Goal: Information Seeking & Learning: Learn about a topic

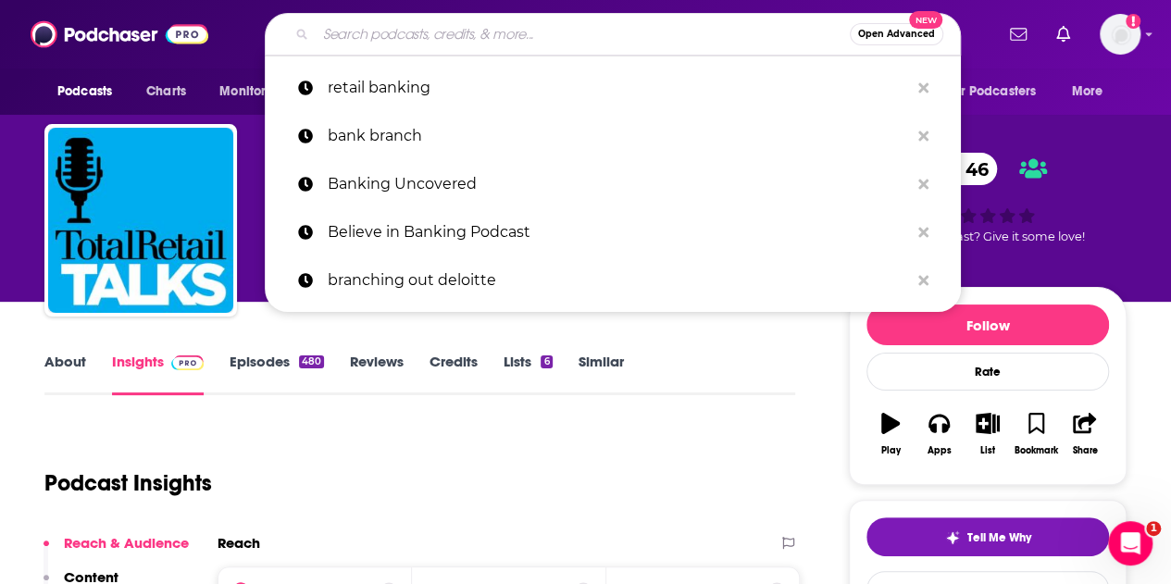
click at [464, 28] on input "Search podcasts, credits, & more..." at bounding box center [583, 34] width 534 height 30
paste input "What’s Going On In Banking"
type input "What’s Going On In Banking"
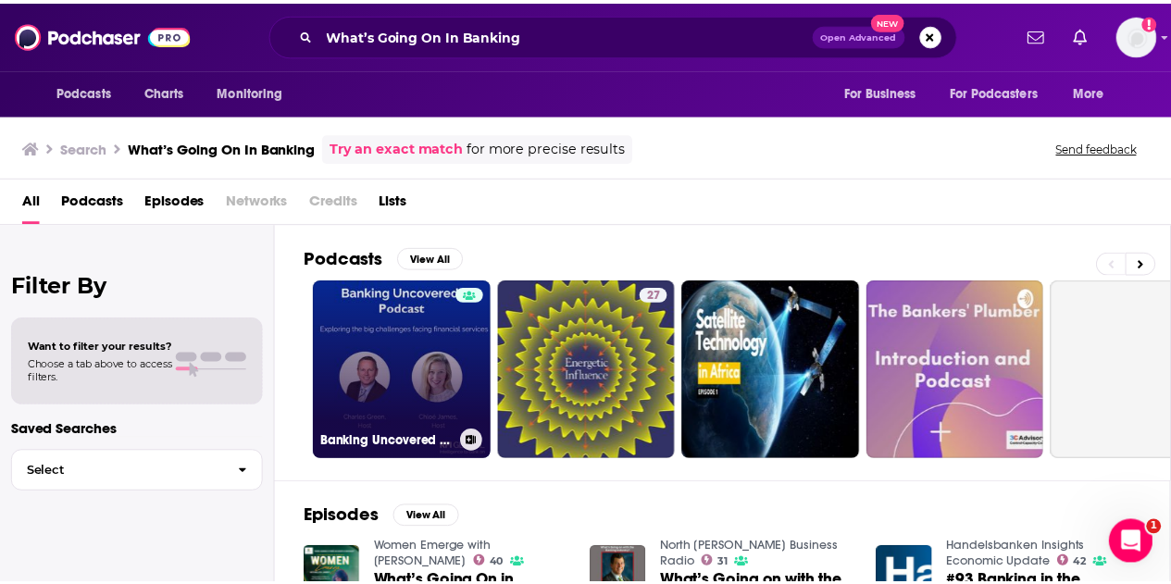
scroll to position [93, 0]
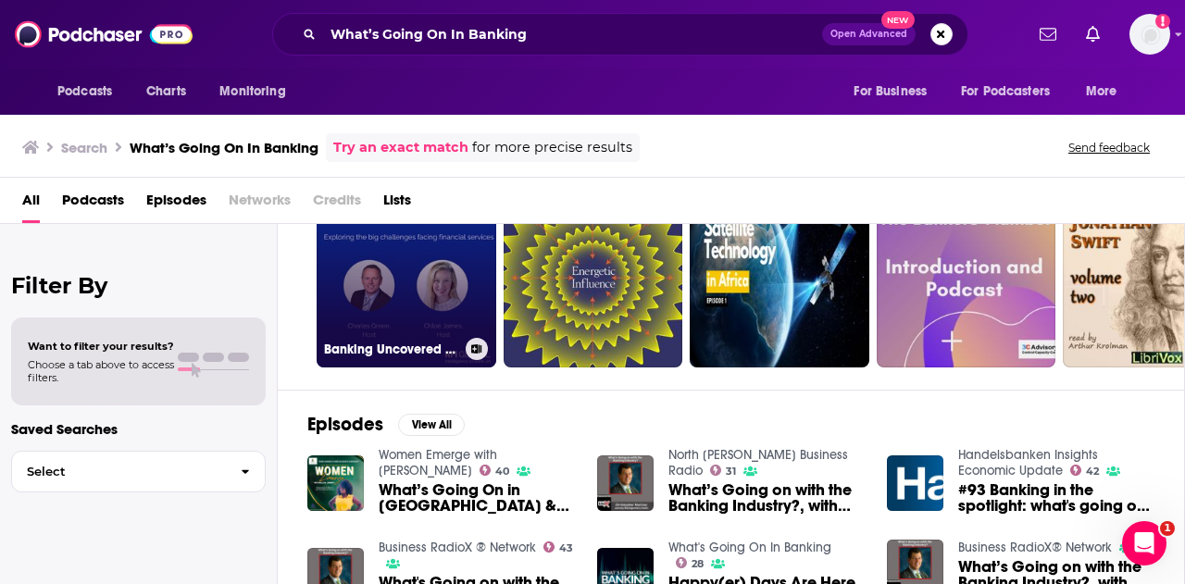
click at [407, 279] on link "Banking Uncovered Podcast" at bounding box center [407, 278] width 180 height 180
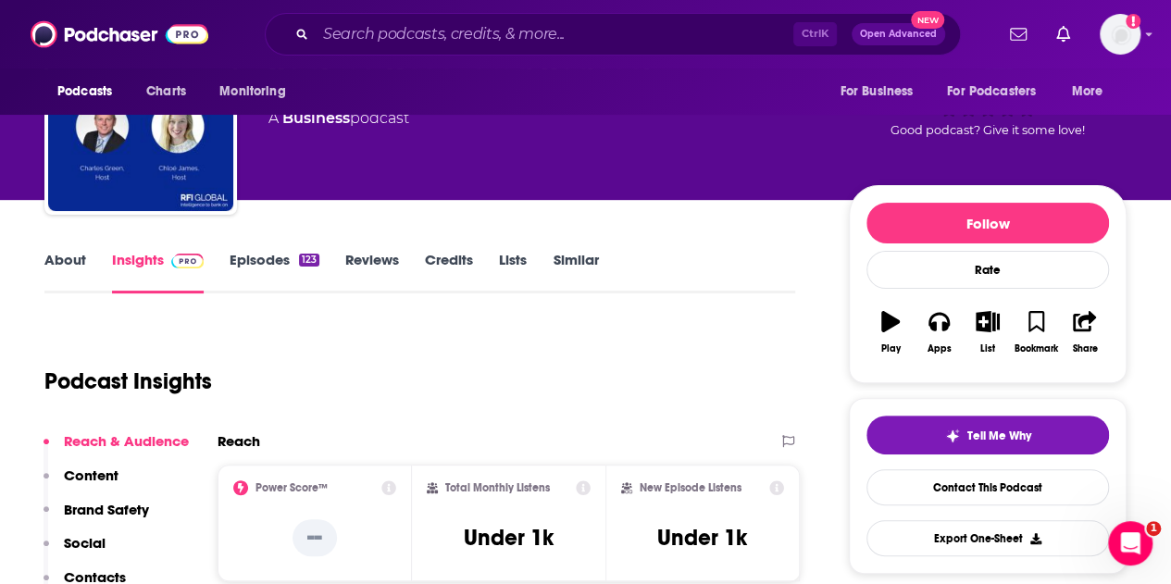
scroll to position [93, 0]
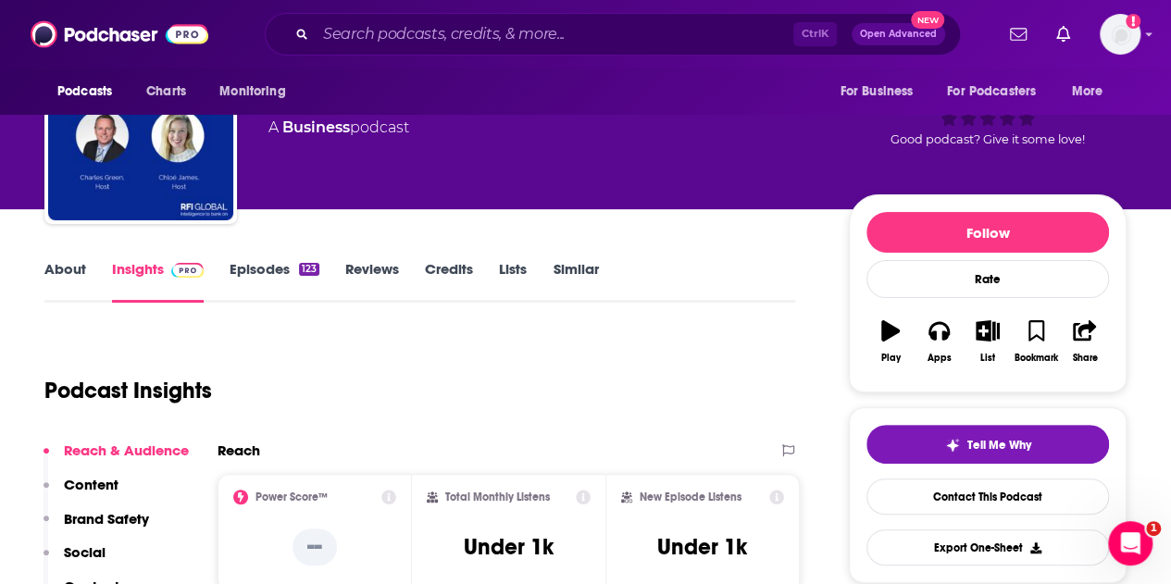
click at [84, 279] on link "About" at bounding box center [65, 281] width 42 height 43
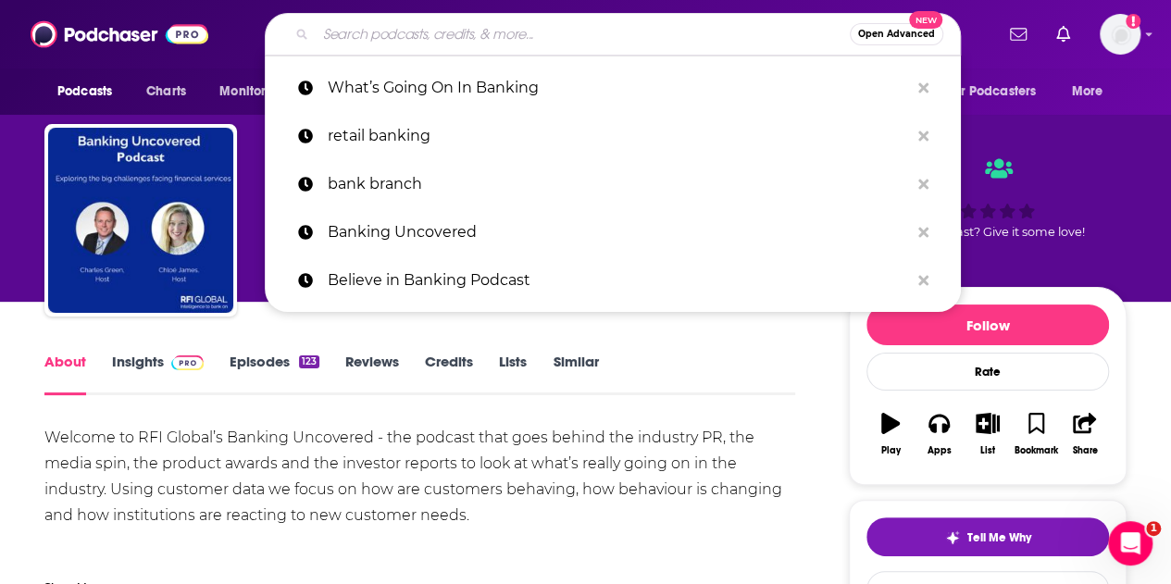
click at [475, 38] on input "Search podcasts, credits, & more..." at bounding box center [583, 34] width 534 height 30
paste input "Tearsheet Podcast"
type input "Tearsheet Podcast"
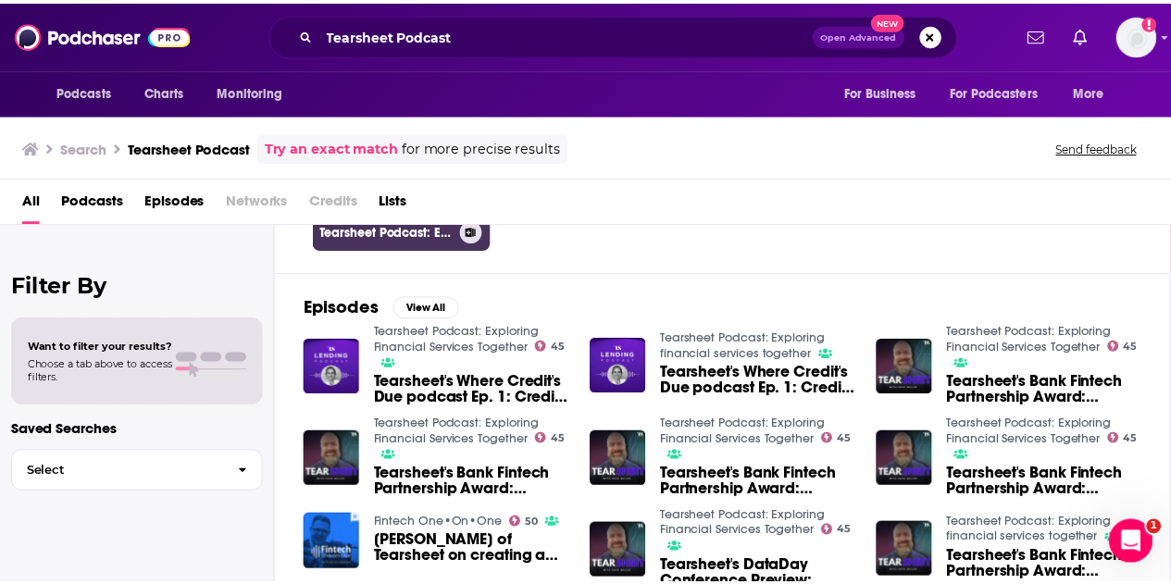
scroll to position [185, 0]
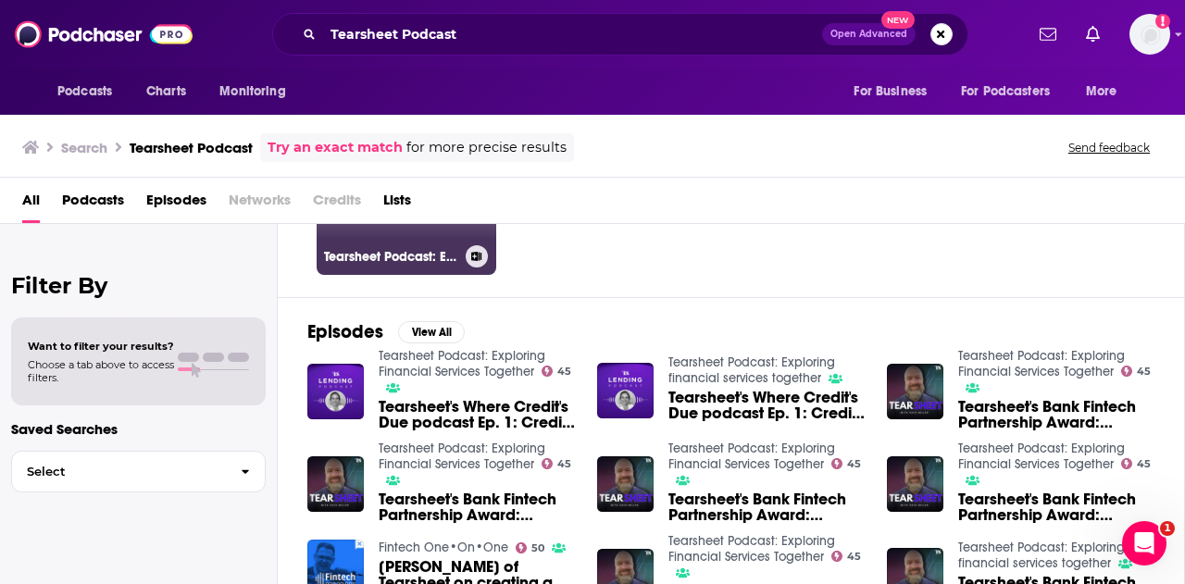
click at [394, 255] on h3 "Tearsheet Podcast: Exploring Financial Services Together" at bounding box center [391, 257] width 134 height 16
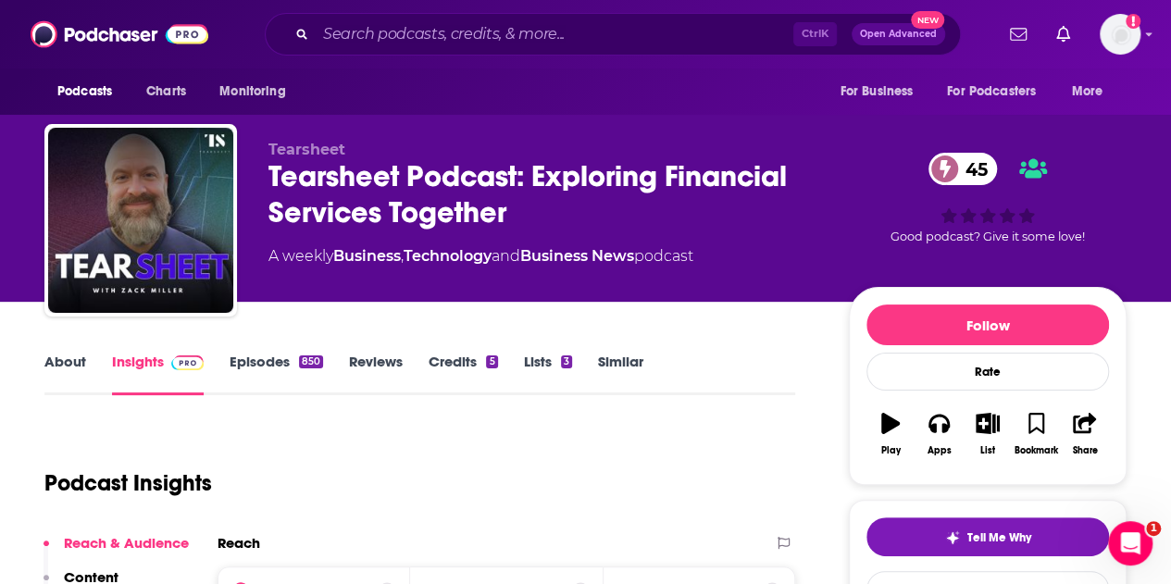
click at [68, 359] on link "About" at bounding box center [65, 374] width 42 height 43
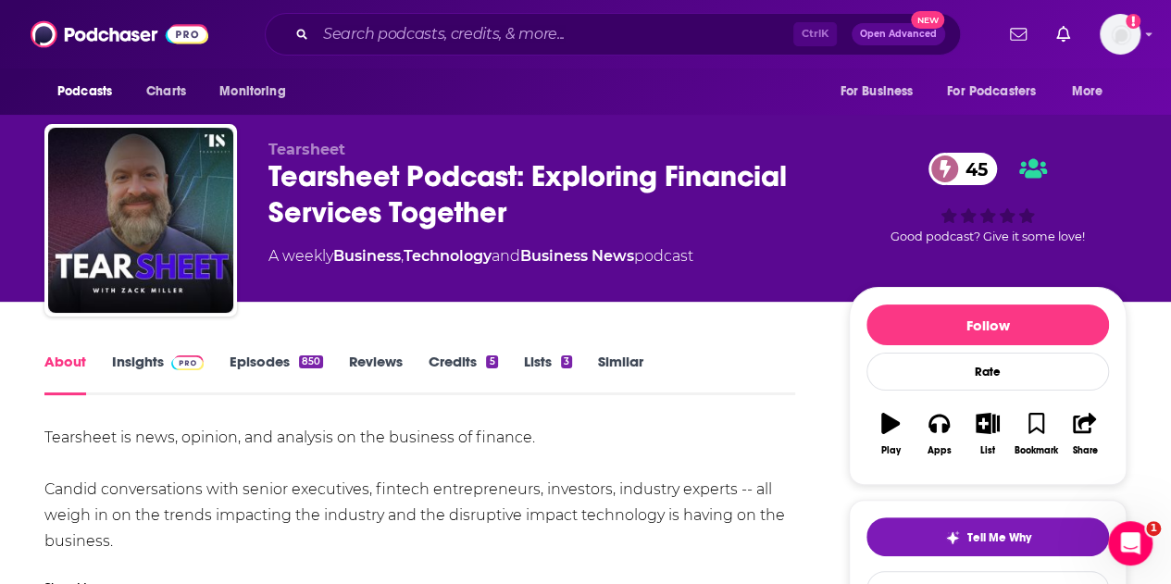
click at [120, 362] on link "Insights" at bounding box center [158, 374] width 92 height 43
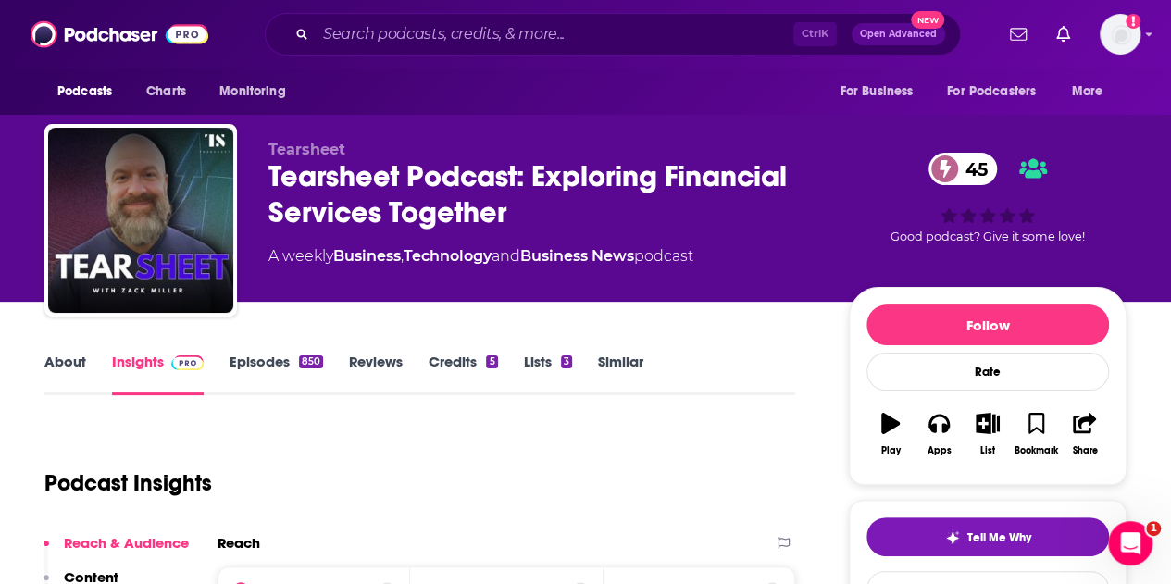
click at [240, 369] on link "Episodes 850" at bounding box center [276, 374] width 93 height 43
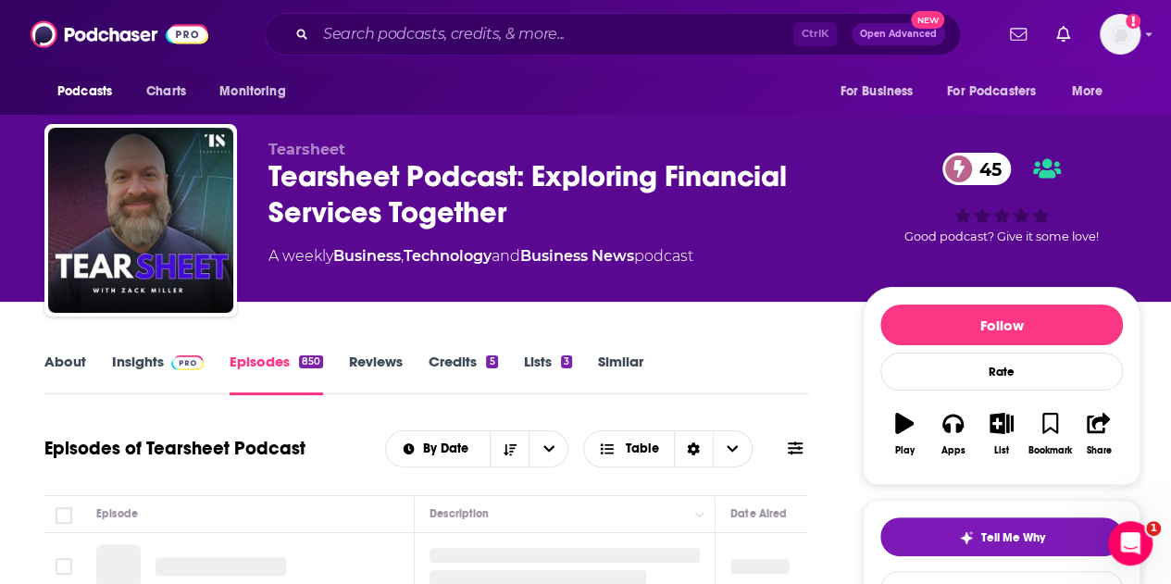
scroll to position [278, 0]
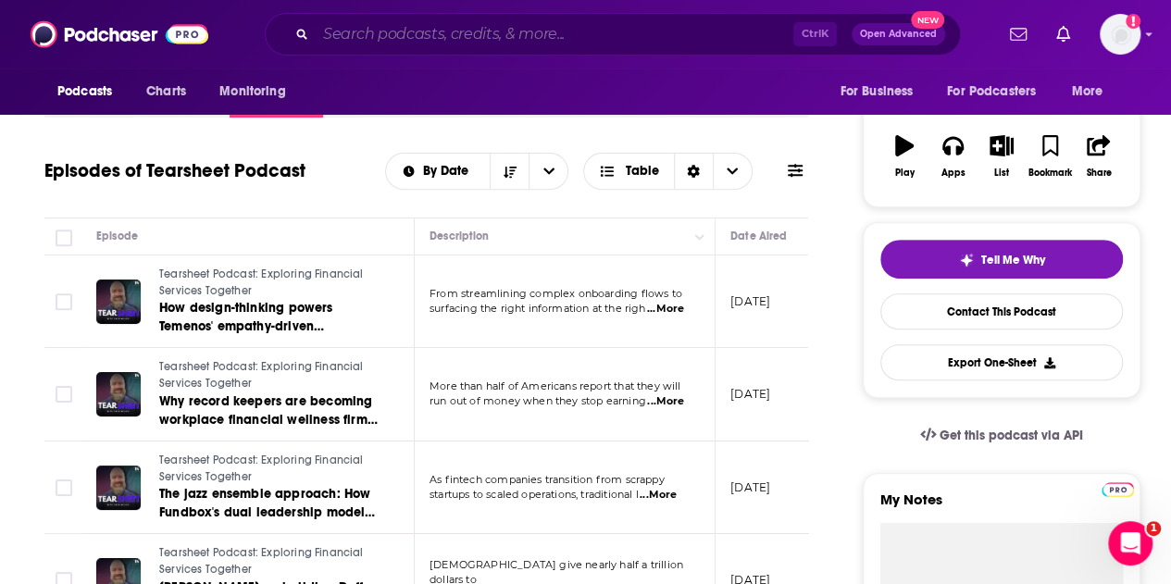
click at [593, 23] on input "Search podcasts, credits, & more..." at bounding box center [555, 34] width 478 height 30
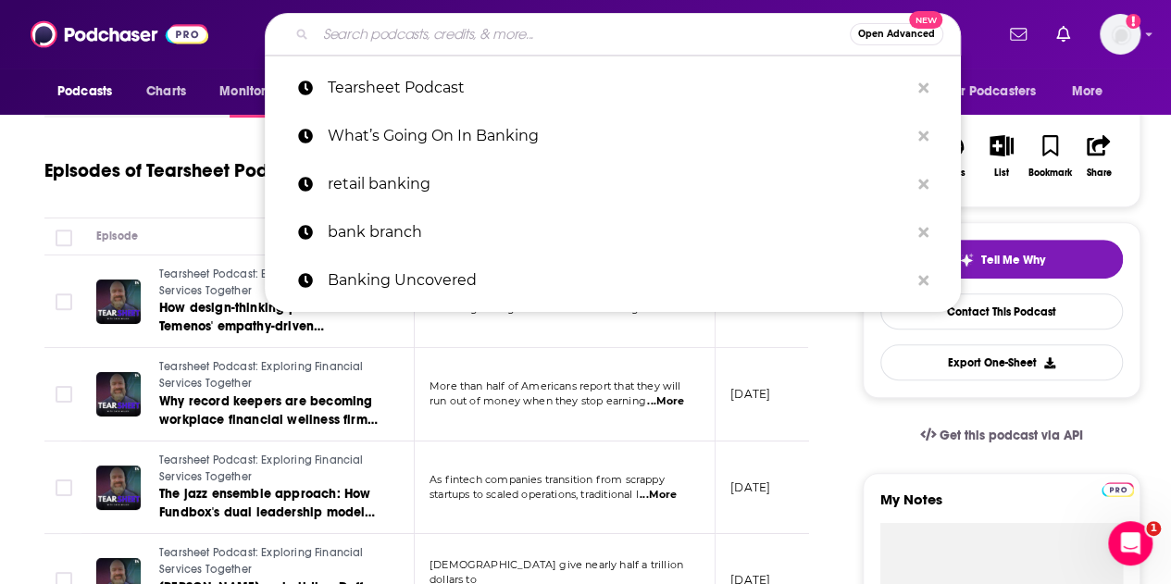
paste input "What’s Going On In Banking"
type input "What’s Going On In Banking"
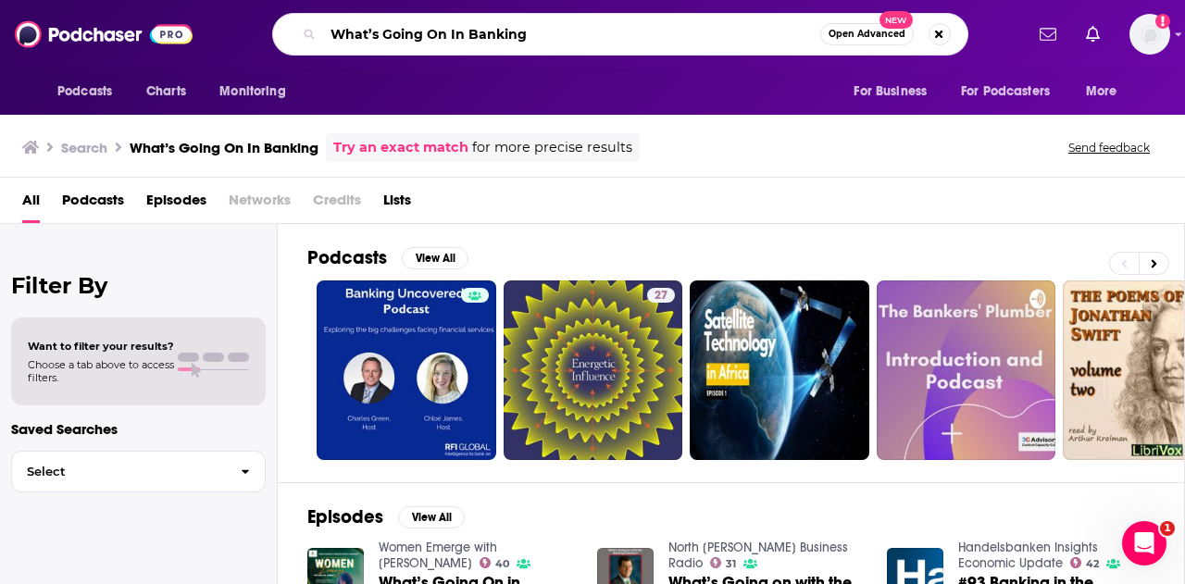
drag, startPoint x: 567, startPoint y: 31, endPoint x: 276, endPoint y: 31, distance: 290.7
click at [276, 31] on div "What’s Going On In Banking Open Advanced New" at bounding box center [620, 34] width 696 height 43
paste input "(Ron Shevlin / Cornerstone Advisors)"
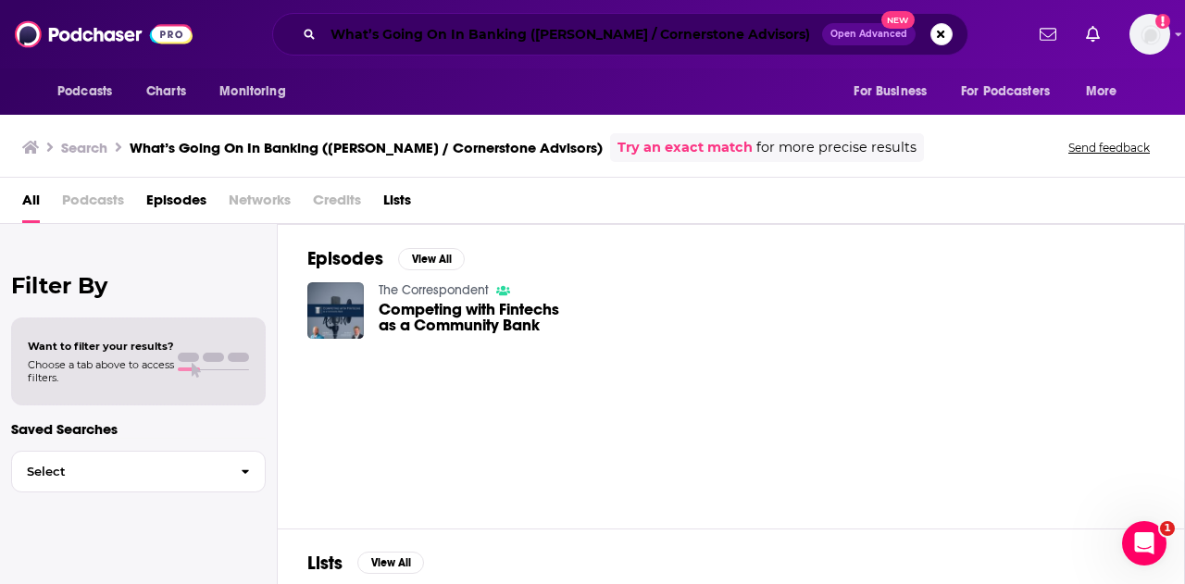
click at [643, 34] on input "What’s Going On In Banking (Ron Shevlin / Cornerstone Advisors)" at bounding box center [572, 34] width 499 height 30
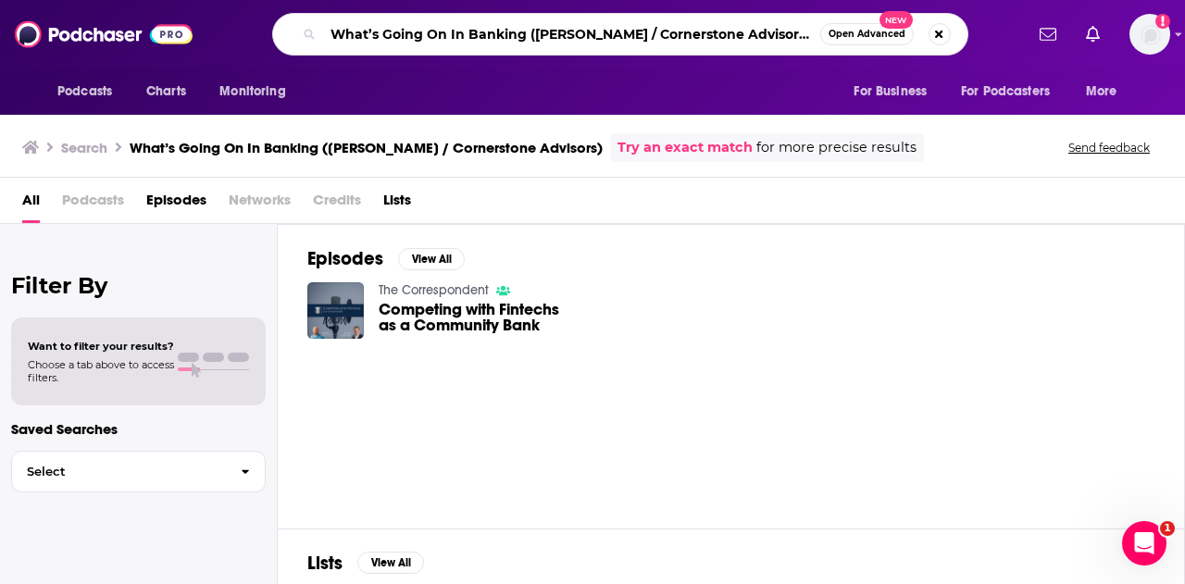
paste input "Ahead of the Curve: A Banker’s Podcast"
type input "Ahead of the Curve: A Banker’s Podcast"
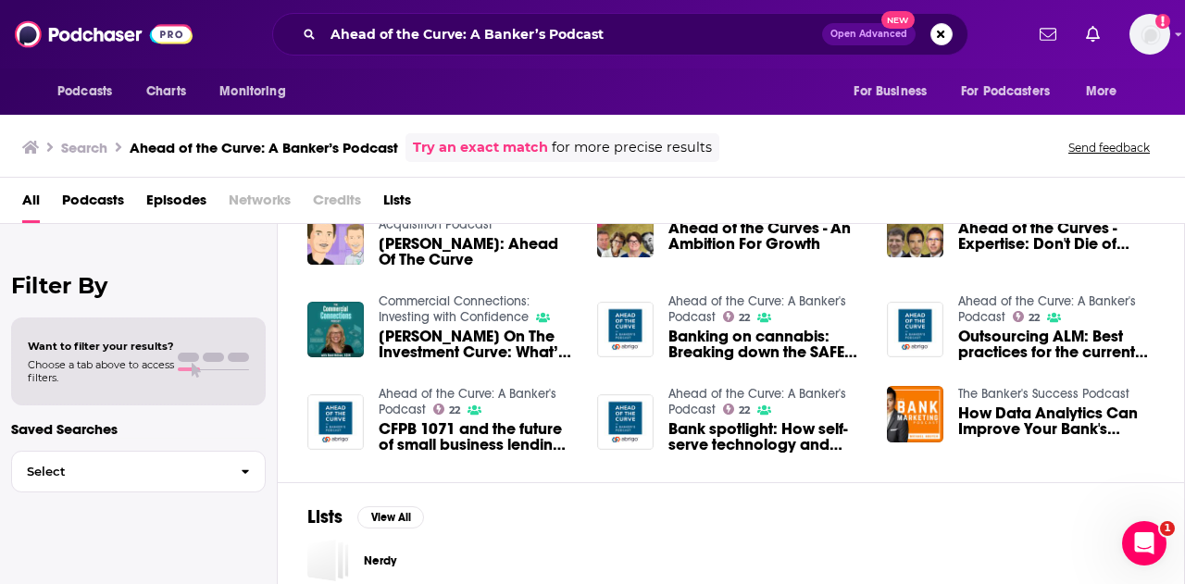
scroll to position [370, 0]
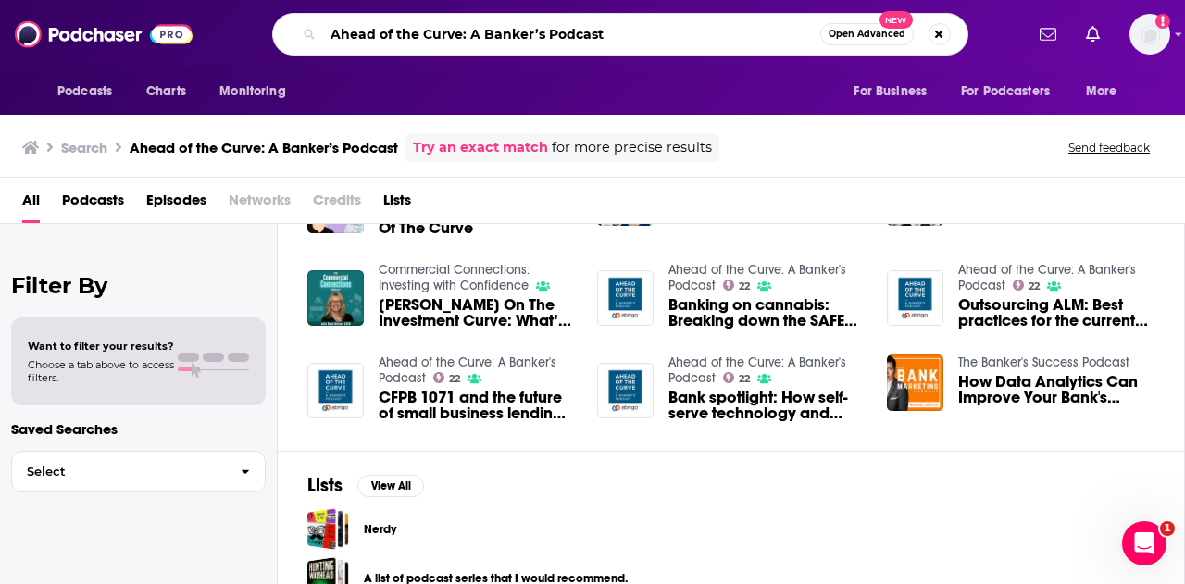
drag, startPoint x: 596, startPoint y: 32, endPoint x: 114, endPoint y: -1, distance: 483.4
click at [114, 0] on html "Podcasts Charts Monitoring Ahead of the Curve: A Banker’s Podcast Open Advanced…" at bounding box center [592, 292] width 1185 height 584
click at [84, 90] on span "Podcasts" at bounding box center [84, 92] width 55 height 26
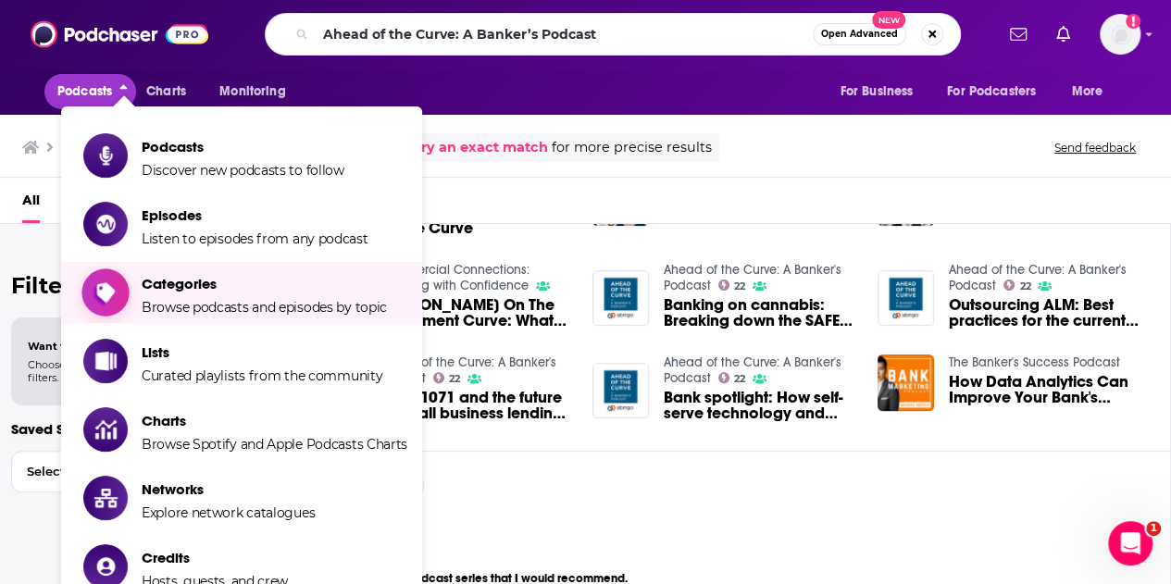
click at [178, 280] on span "Categories" at bounding box center [264, 284] width 245 height 18
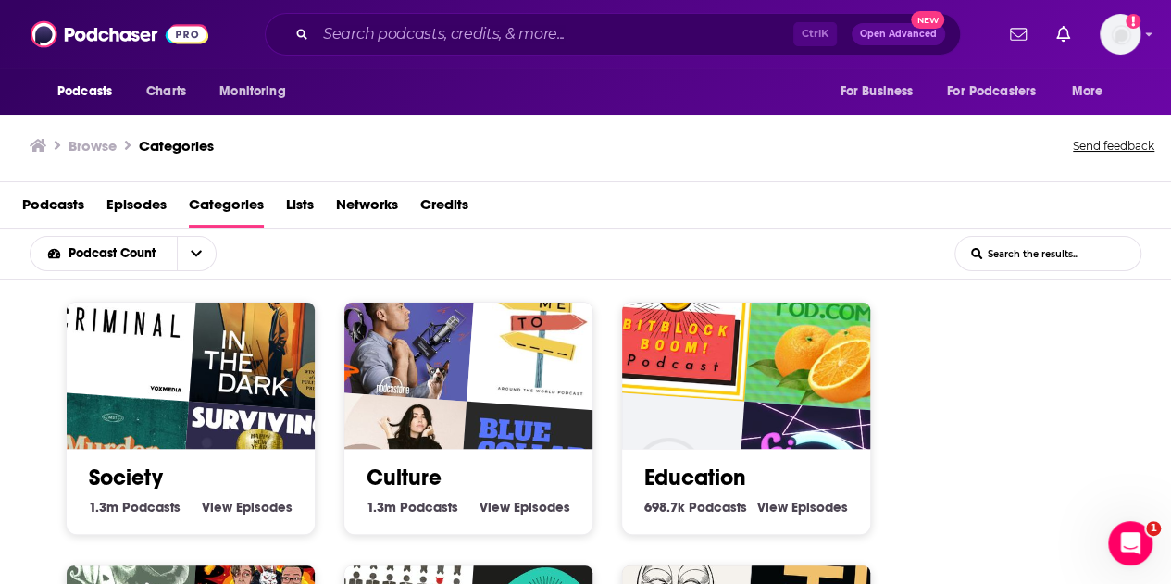
click at [63, 206] on span "Podcasts" at bounding box center [53, 209] width 62 height 38
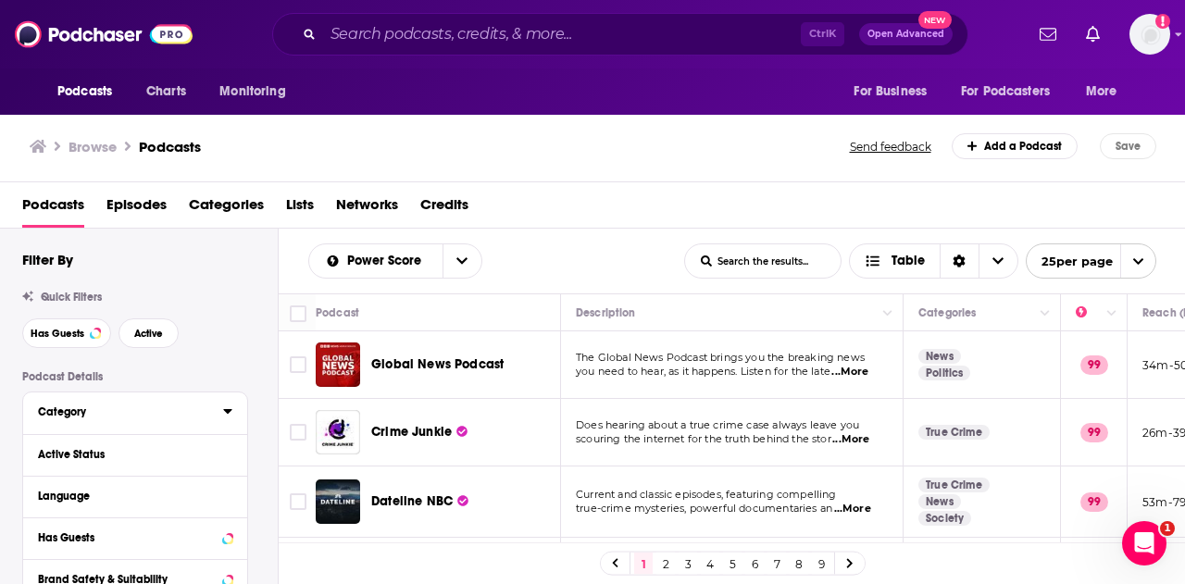
click at [106, 410] on div "Category" at bounding box center [124, 411] width 173 height 13
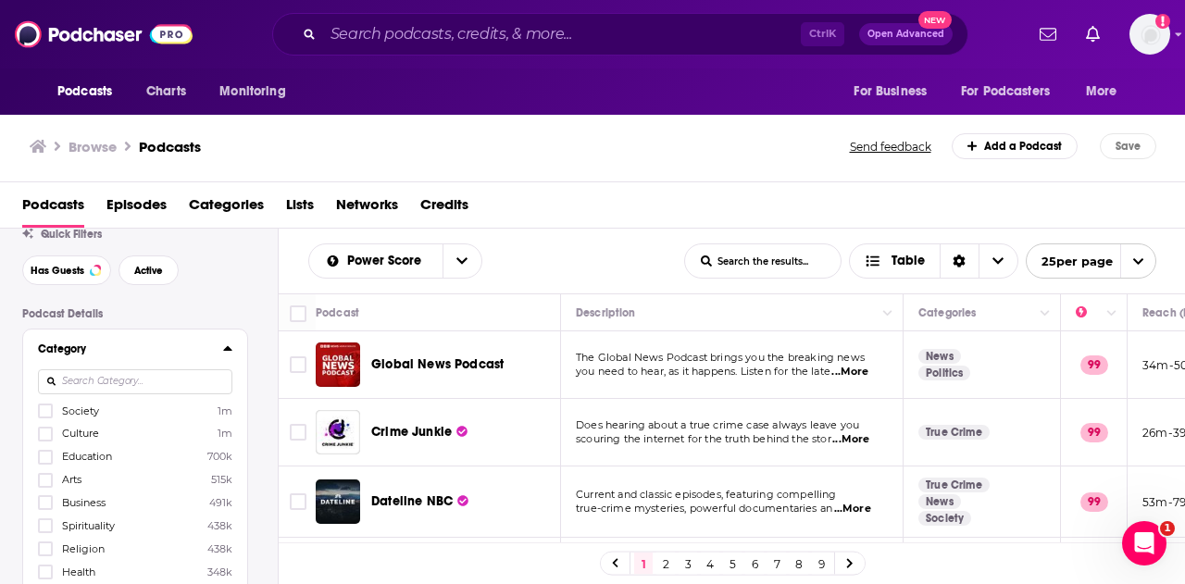
scroll to position [93, 0]
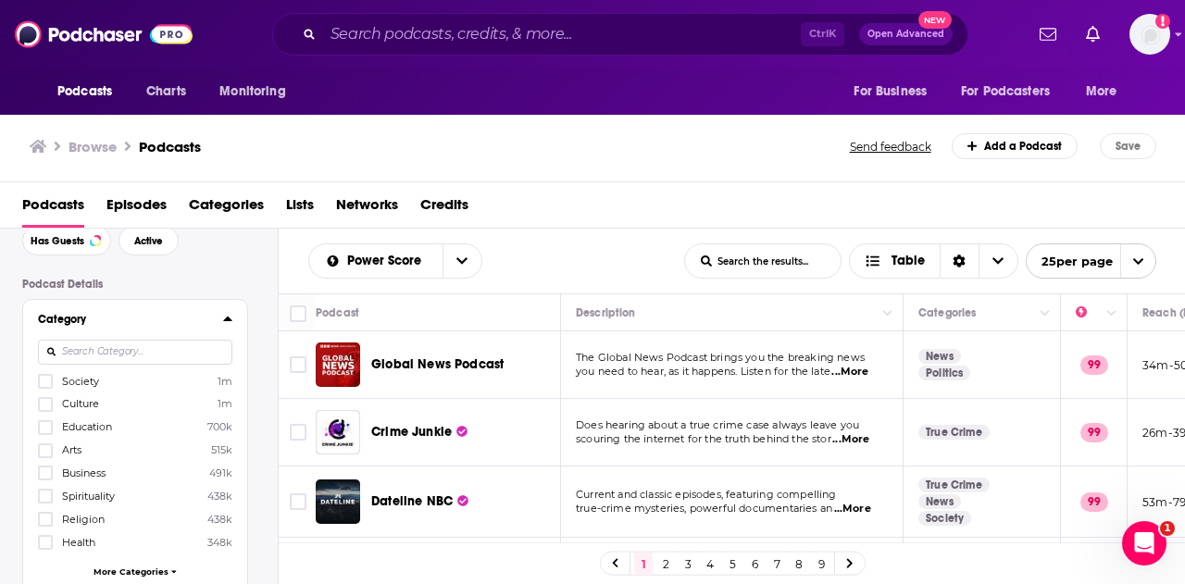
click at [106, 355] on input at bounding box center [135, 352] width 194 height 25
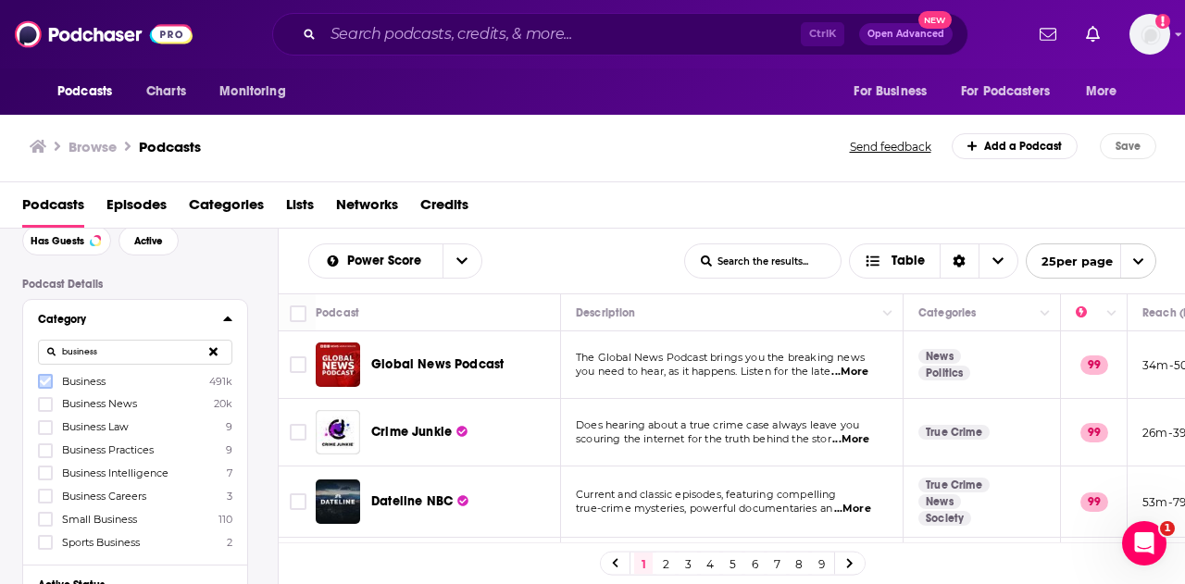
type input "business"
click at [49, 379] on icon at bounding box center [45, 382] width 11 height 8
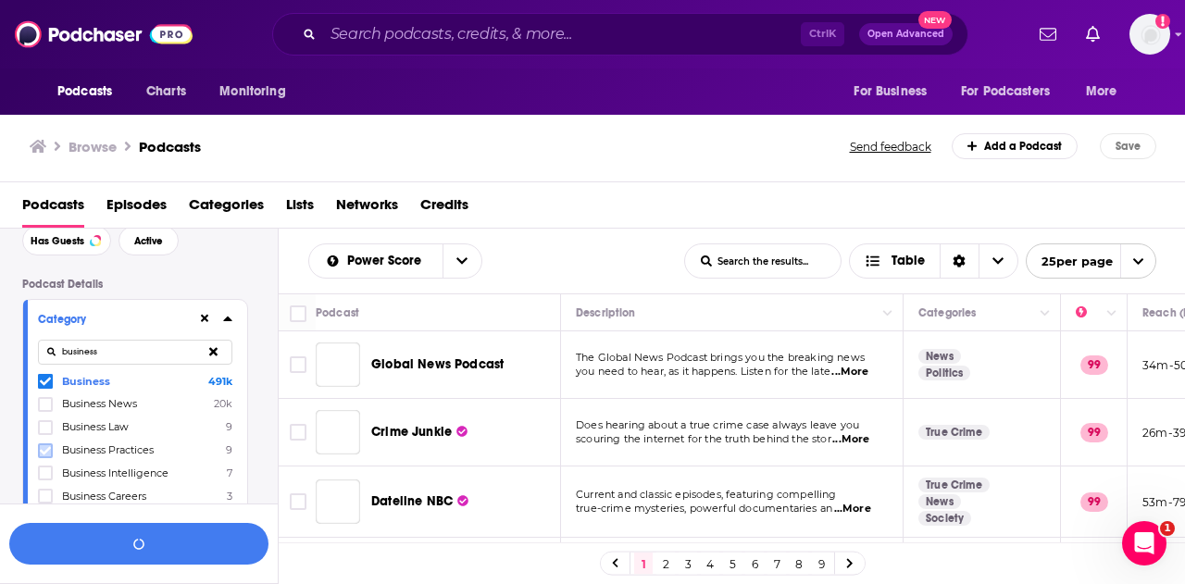
scroll to position [137, 0]
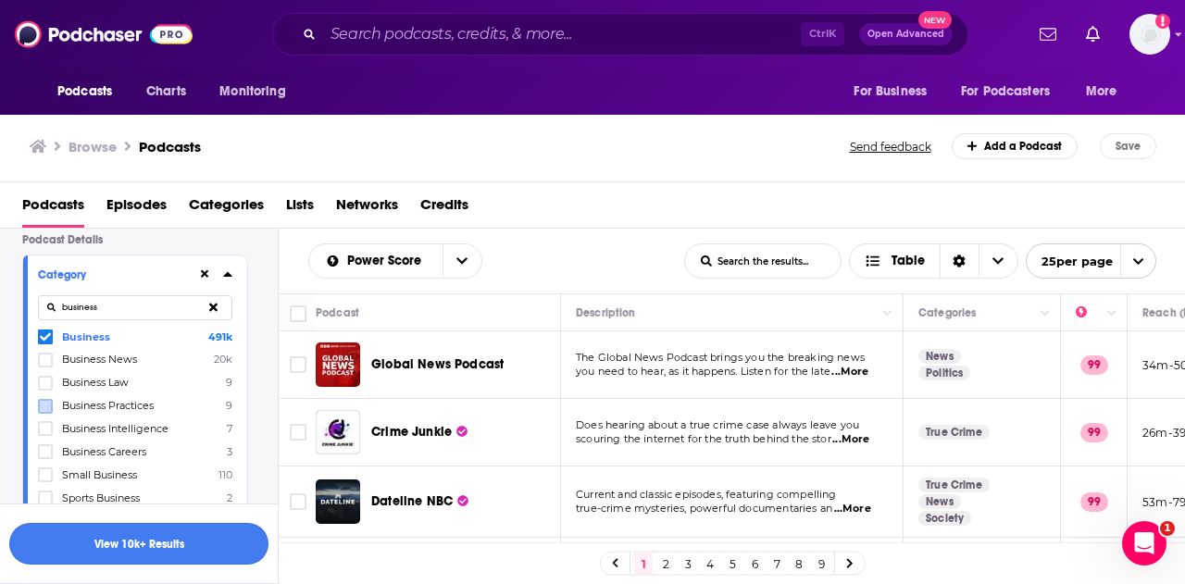
click at [109, 538] on button "View 10k+ Results" at bounding box center [138, 544] width 259 height 42
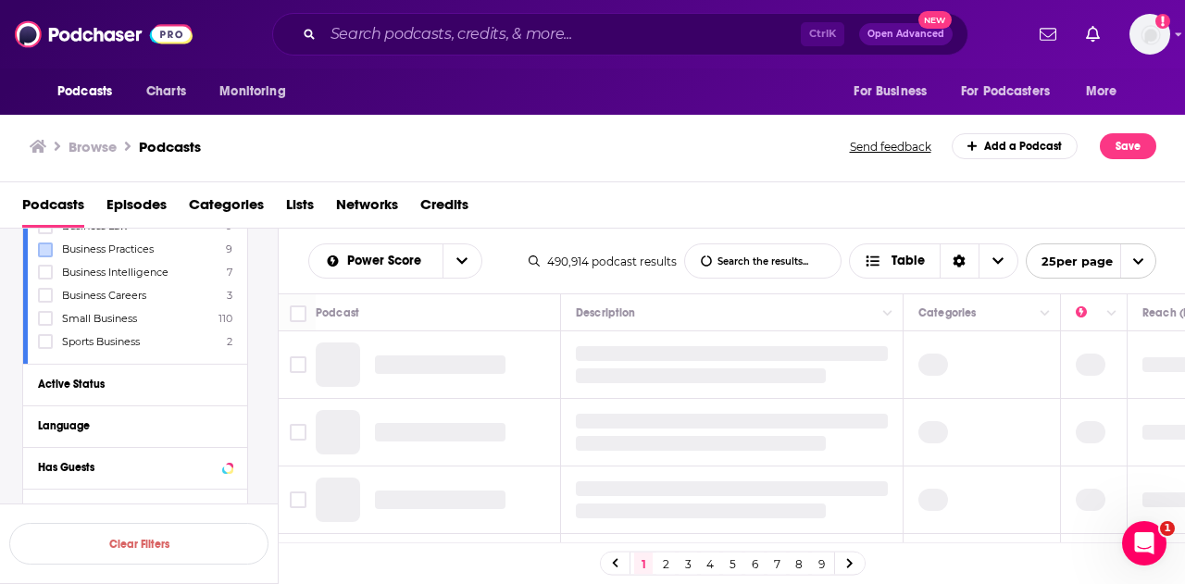
scroll to position [322, 0]
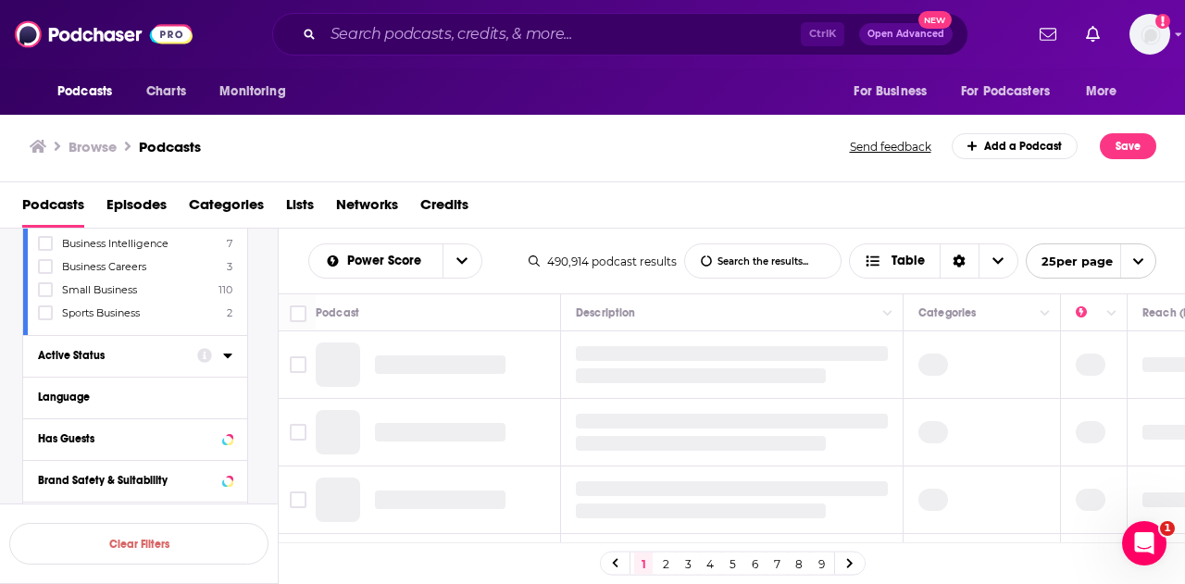
click at [113, 349] on div "Active Status" at bounding box center [111, 355] width 147 height 13
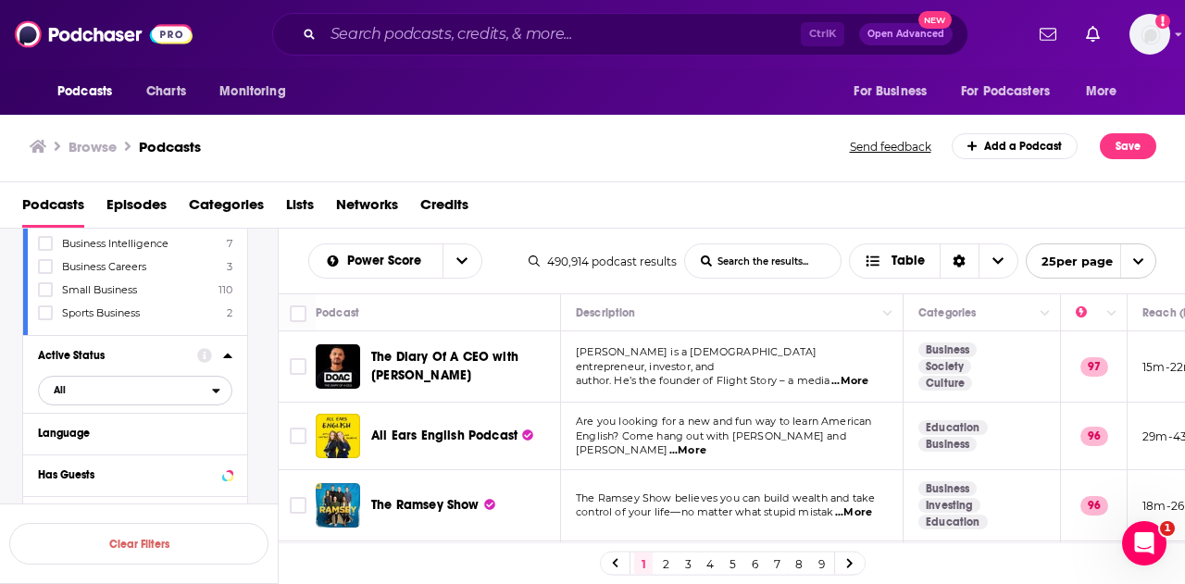
click at [106, 388] on span "All" at bounding box center [125, 390] width 173 height 24
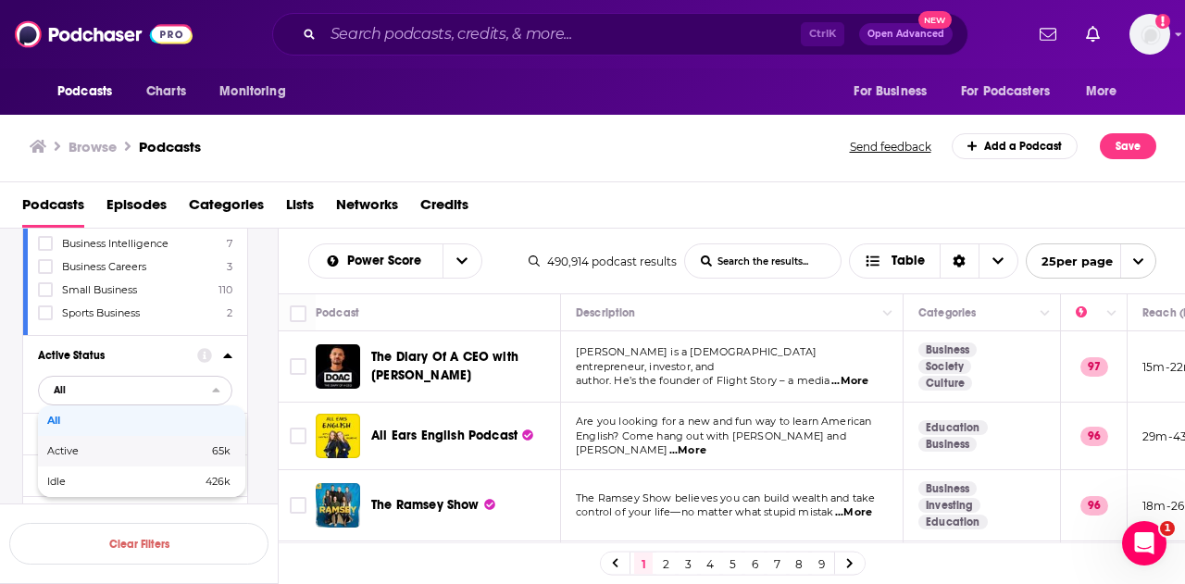
click at [87, 446] on span "Active" at bounding box center [95, 451] width 96 height 10
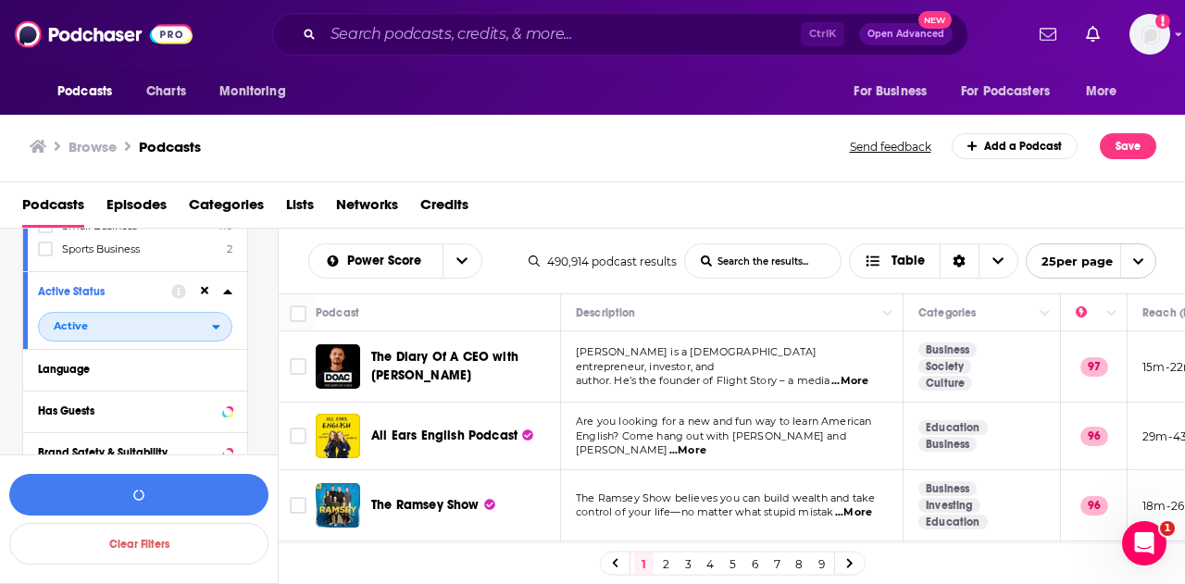
scroll to position [415, 0]
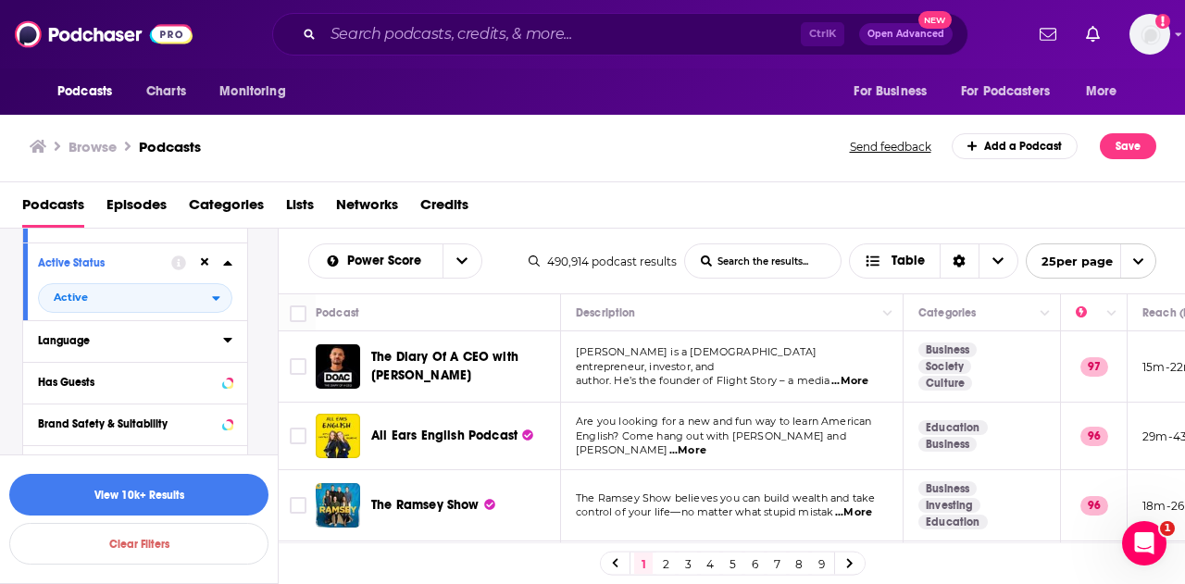
click at [116, 338] on div "Language" at bounding box center [124, 340] width 173 height 13
click at [63, 397] on span "English" at bounding box center [80, 402] width 37 height 13
click at [45, 408] on input "multiSelectOption-en-0" at bounding box center [45, 408] width 0 height 0
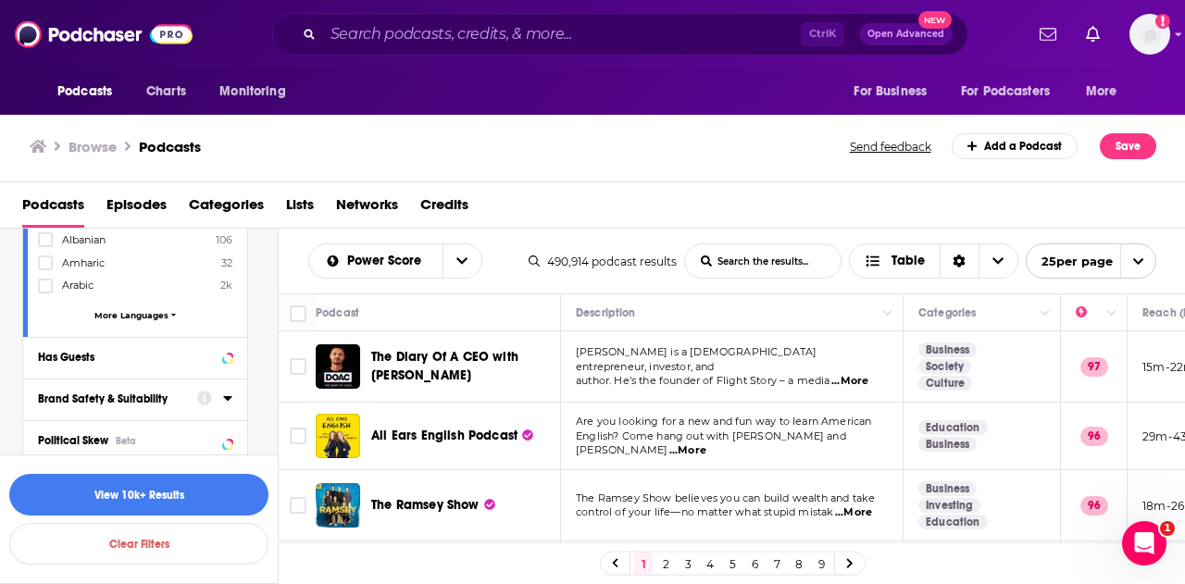
scroll to position [785, 0]
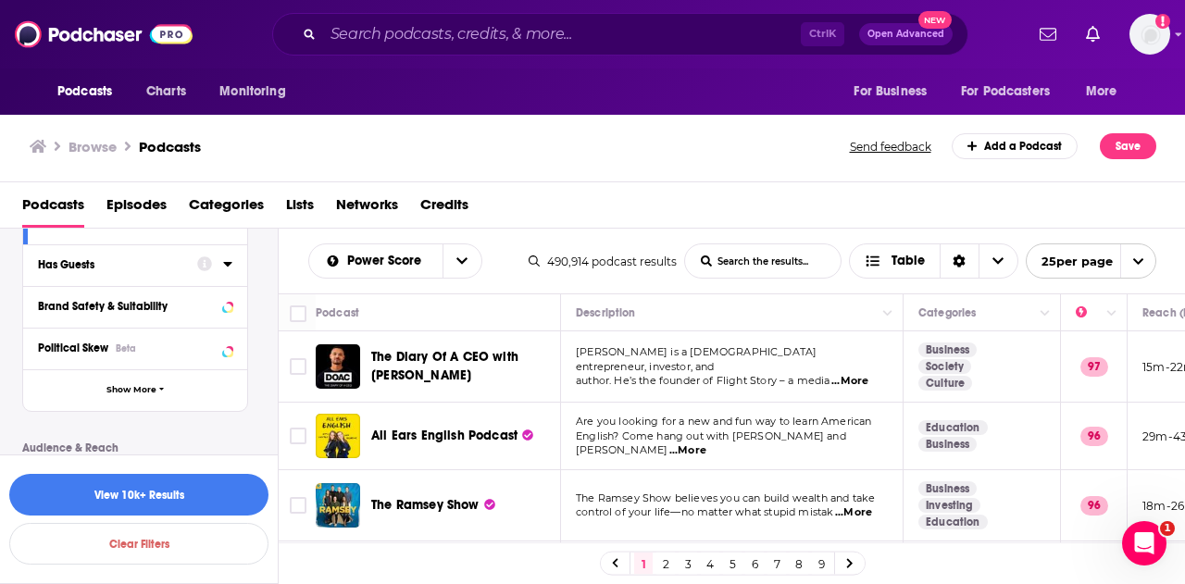
click at [89, 258] on div "Has Guests" at bounding box center [111, 264] width 147 height 13
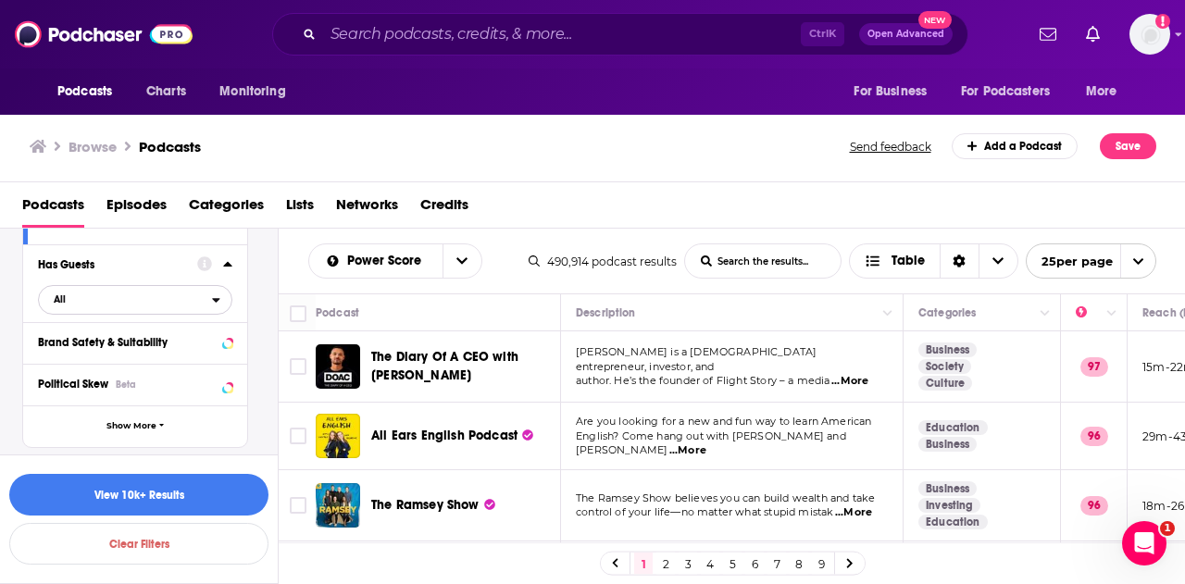
click at [73, 293] on span "All" at bounding box center [125, 299] width 173 height 24
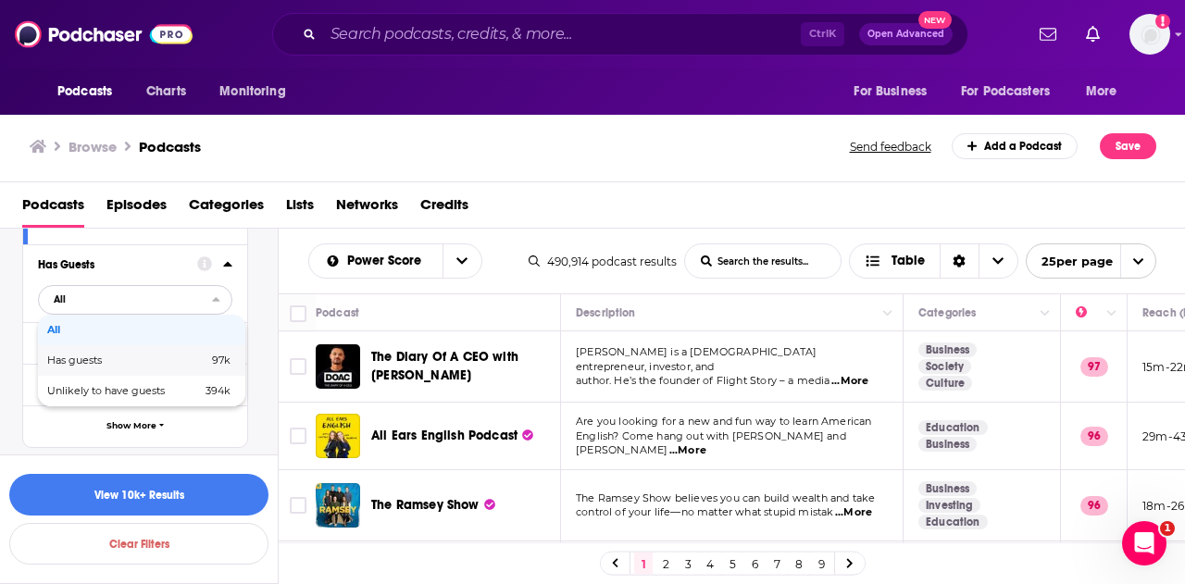
click at [91, 355] on span "Has guests" at bounding box center [100, 360] width 107 height 10
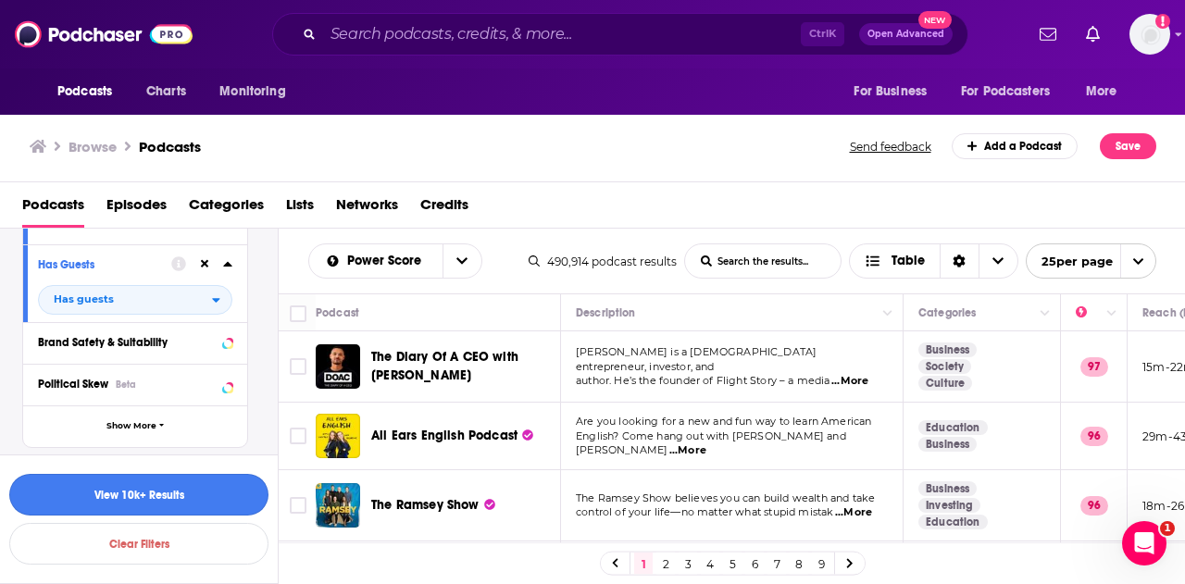
click at [129, 485] on button "View 10k+ Results" at bounding box center [138, 495] width 259 height 42
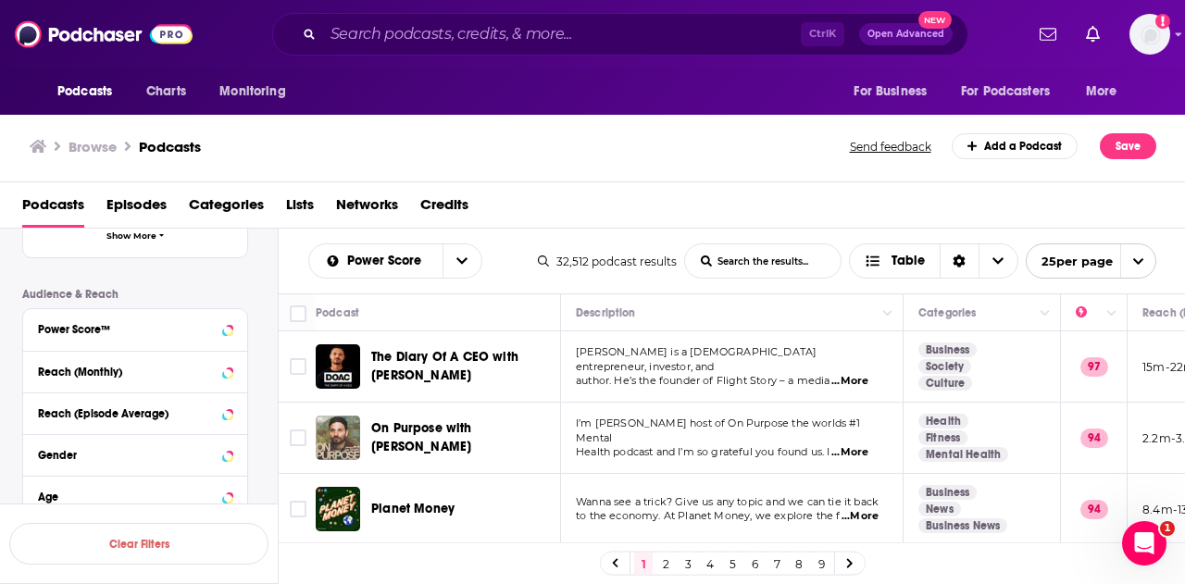
click at [598, 208] on div "Podcasts Episodes Categories Lists Networks Credits" at bounding box center [596, 209] width 1149 height 38
click at [741, 260] on input "List Search Input" at bounding box center [763, 260] width 156 height 33
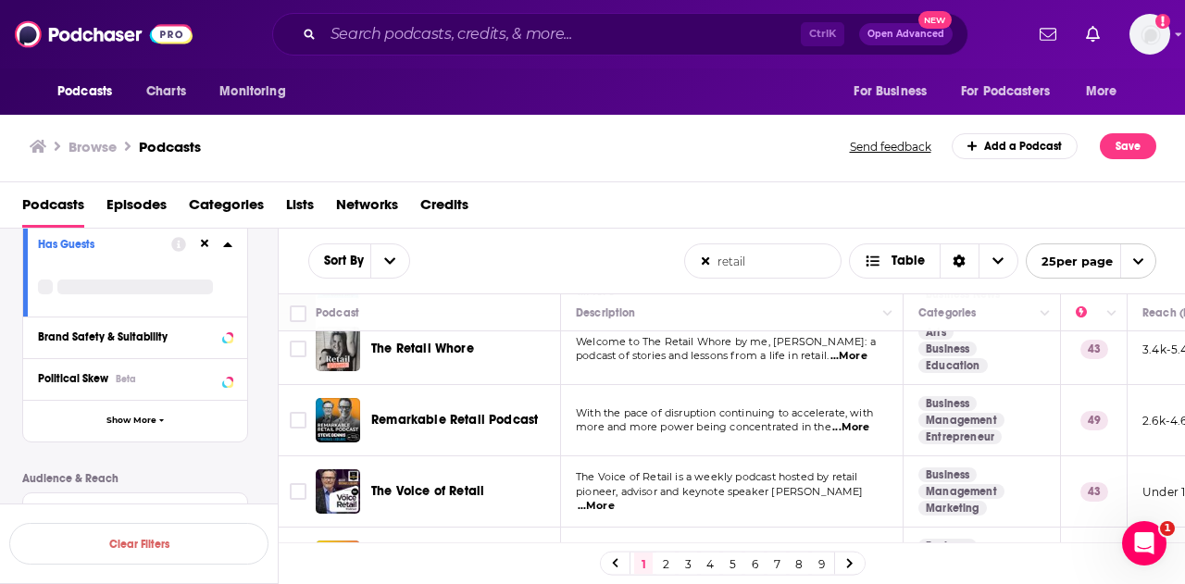
scroll to position [833, 0]
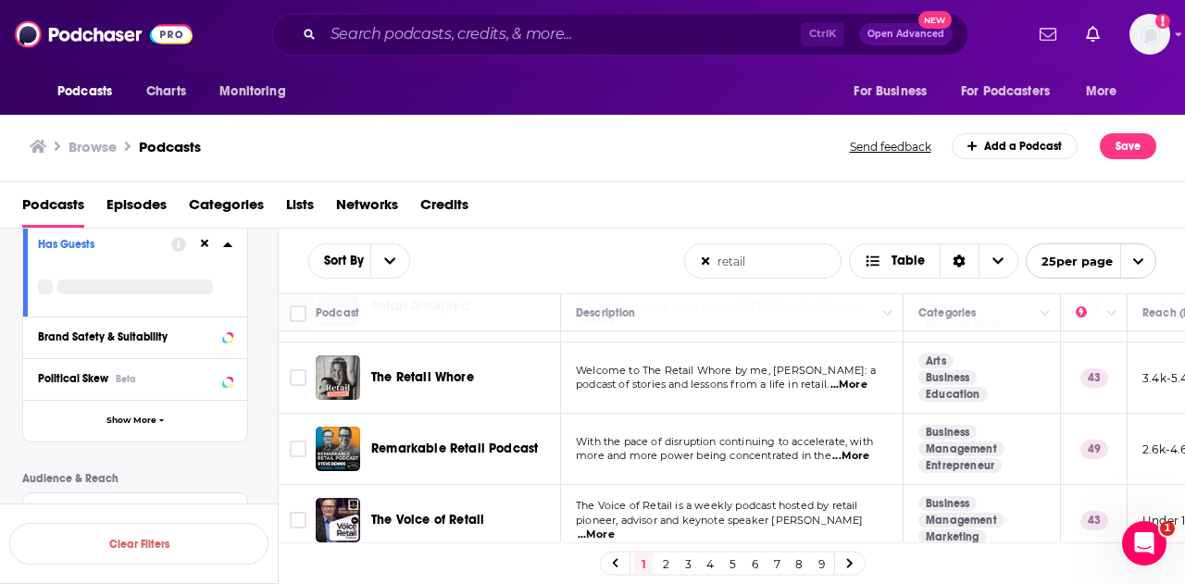
click at [757, 261] on input "retail" at bounding box center [763, 260] width 156 height 33
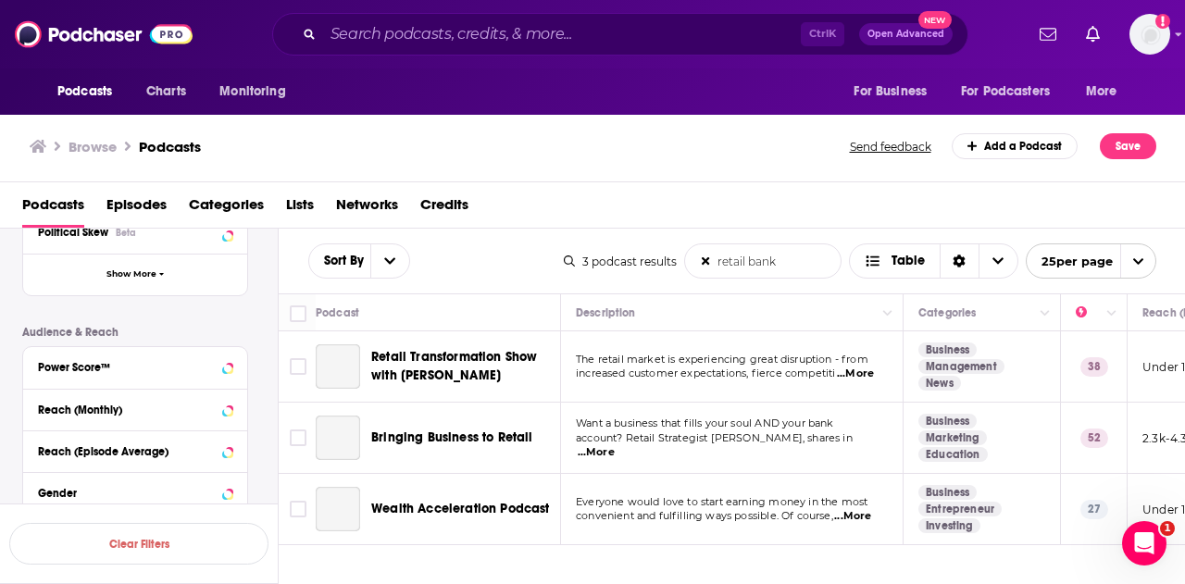
scroll to position [0, 0]
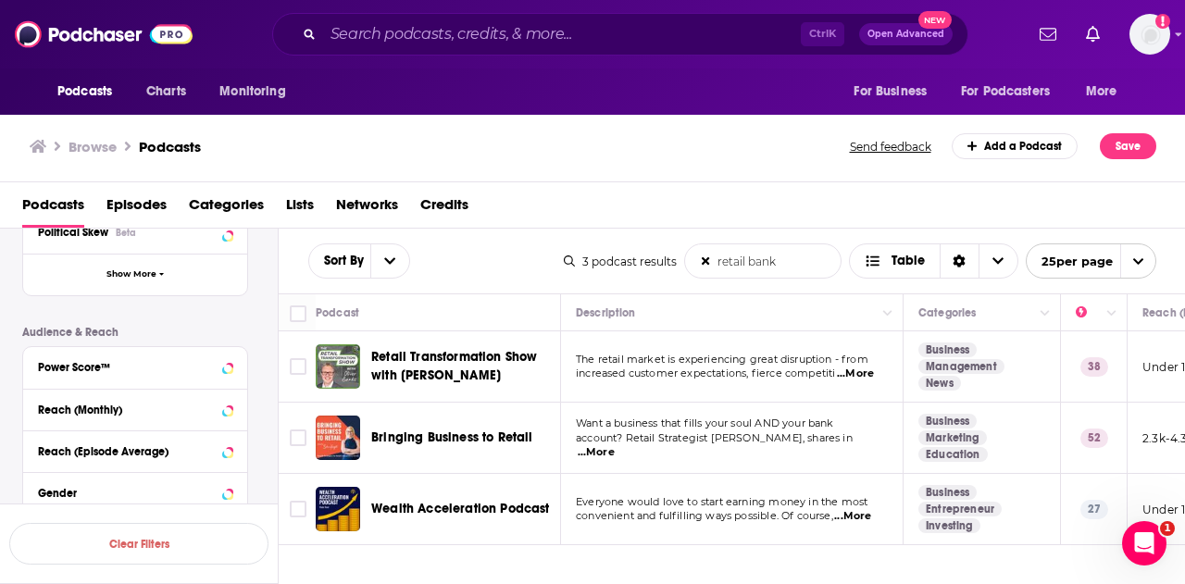
drag, startPoint x: 775, startPoint y: 264, endPoint x: 704, endPoint y: 259, distance: 70.5
click at [704, 259] on form "retail bank List Search Input Search the results..." at bounding box center [762, 260] width 157 height 35
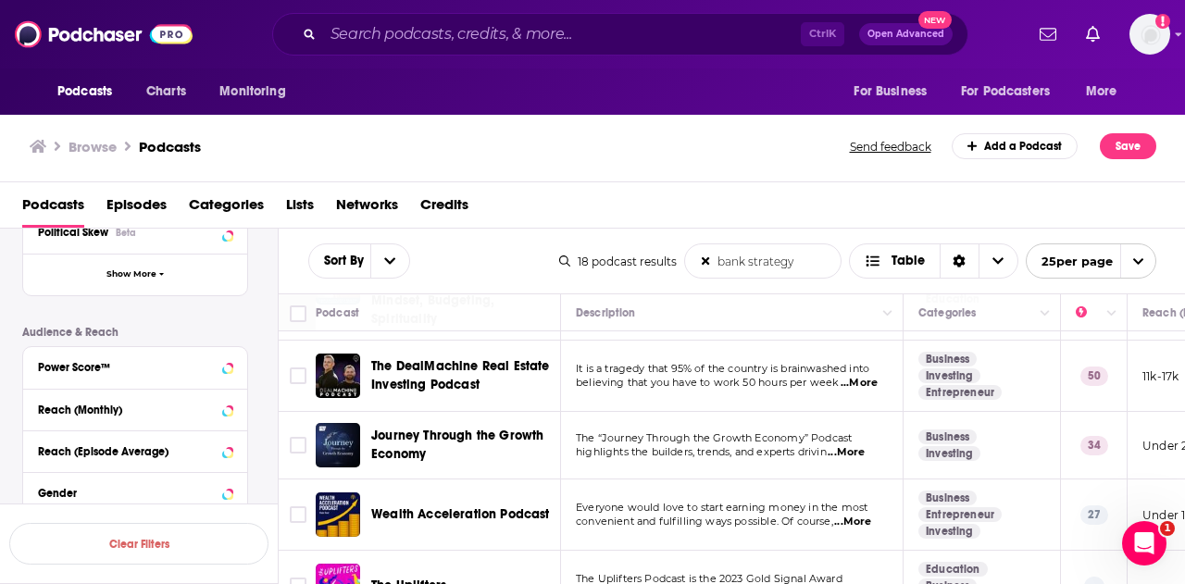
scroll to position [1063, 0]
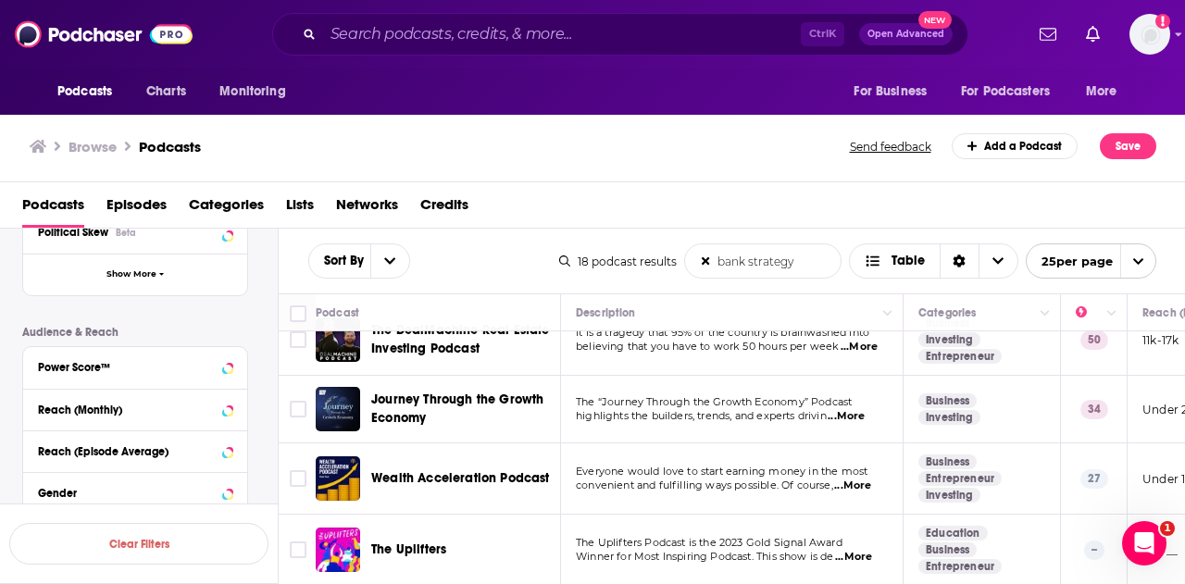
drag, startPoint x: 764, startPoint y: 260, endPoint x: 655, endPoint y: 237, distance: 110.7
click at [655, 237] on div "Sort By bank strategy List Search Input Search the results... Table 18 podcast …" at bounding box center [732, 261] width 907 height 65
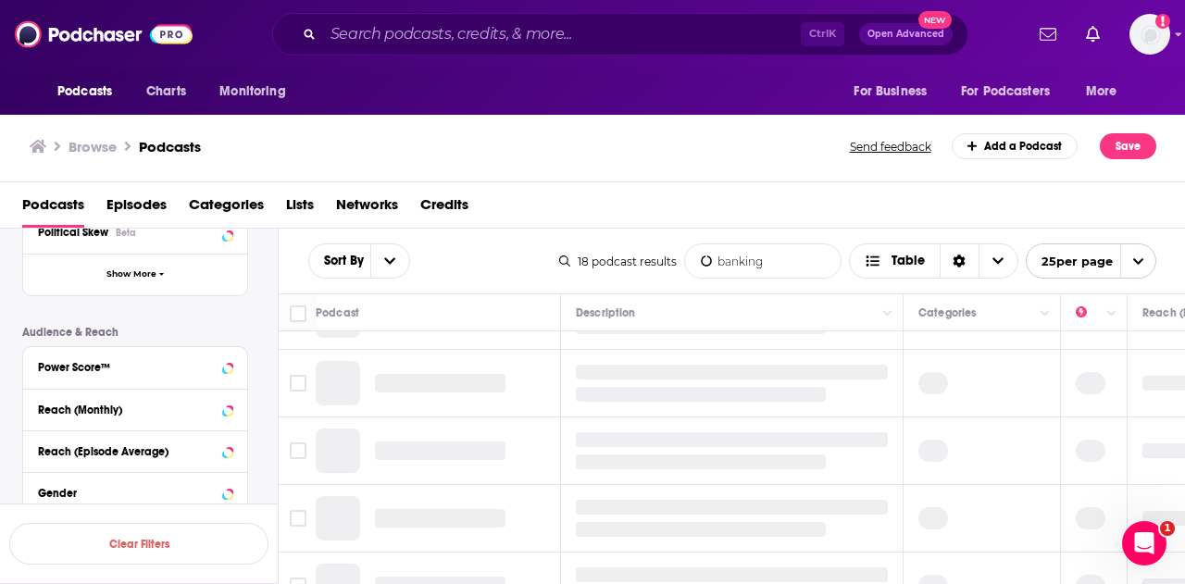
type input "banking"
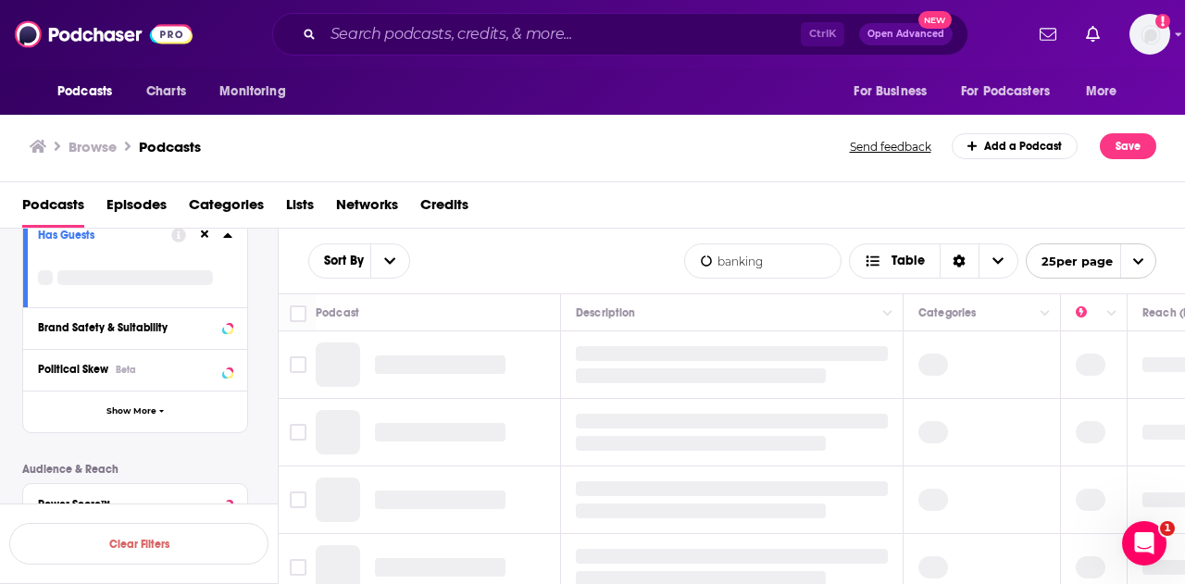
scroll to position [800, 0]
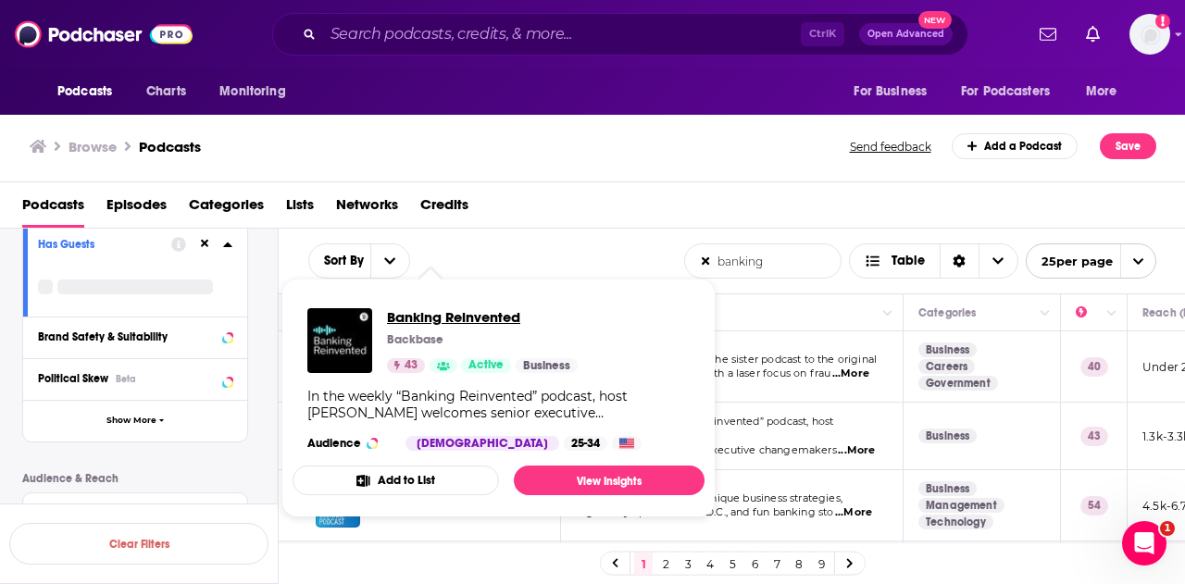
drag, startPoint x: 474, startPoint y: 430, endPoint x: 431, endPoint y: 323, distance: 115.5
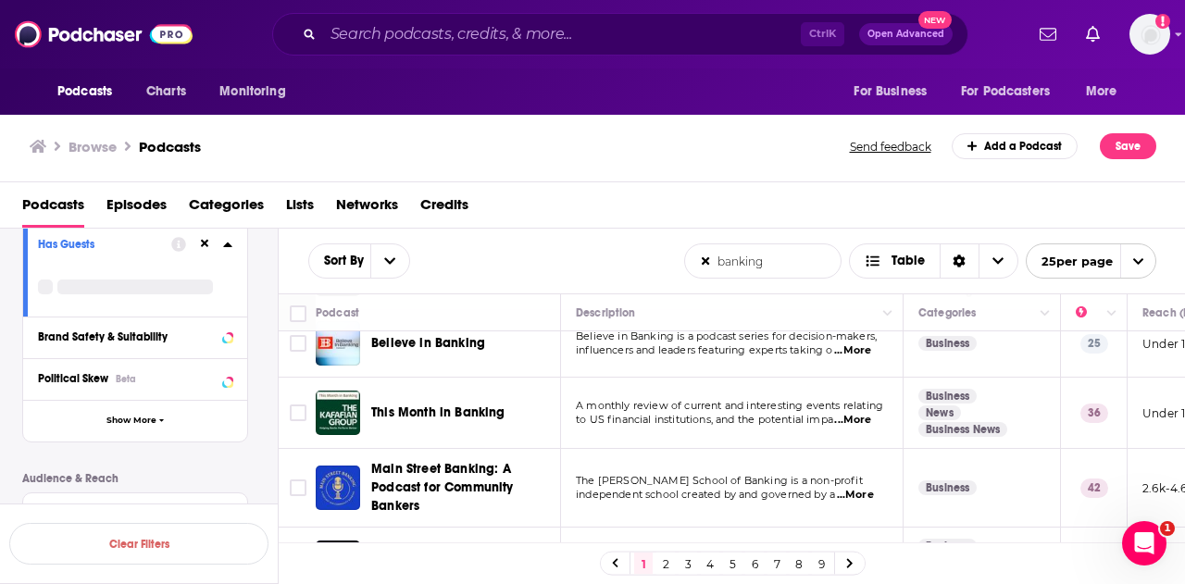
scroll to position [648, 0]
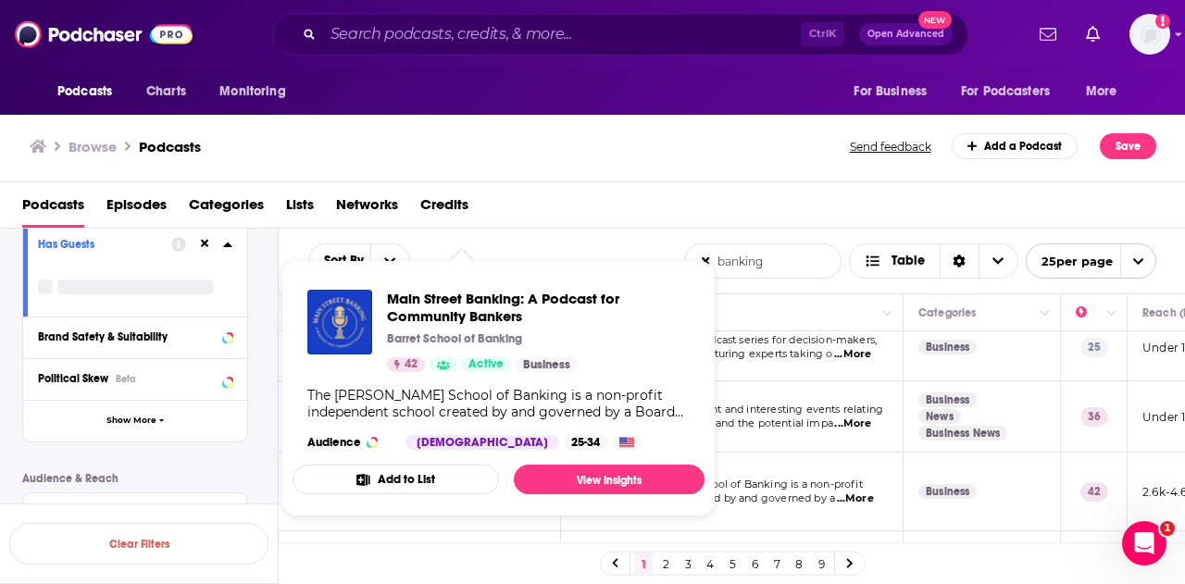
drag, startPoint x: 452, startPoint y: 477, endPoint x: 796, endPoint y: 182, distance: 453.0
click at [802, 179] on div "Browse Podcasts Send feedback Add a Podcast Save" at bounding box center [593, 146] width 1186 height 71
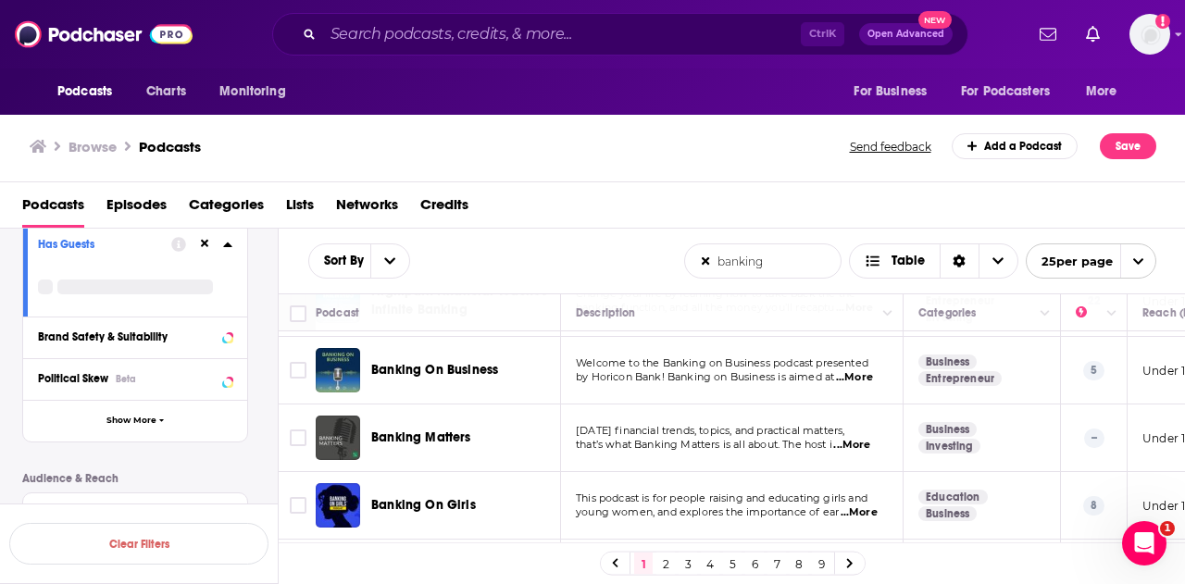
scroll to position [1296, 0]
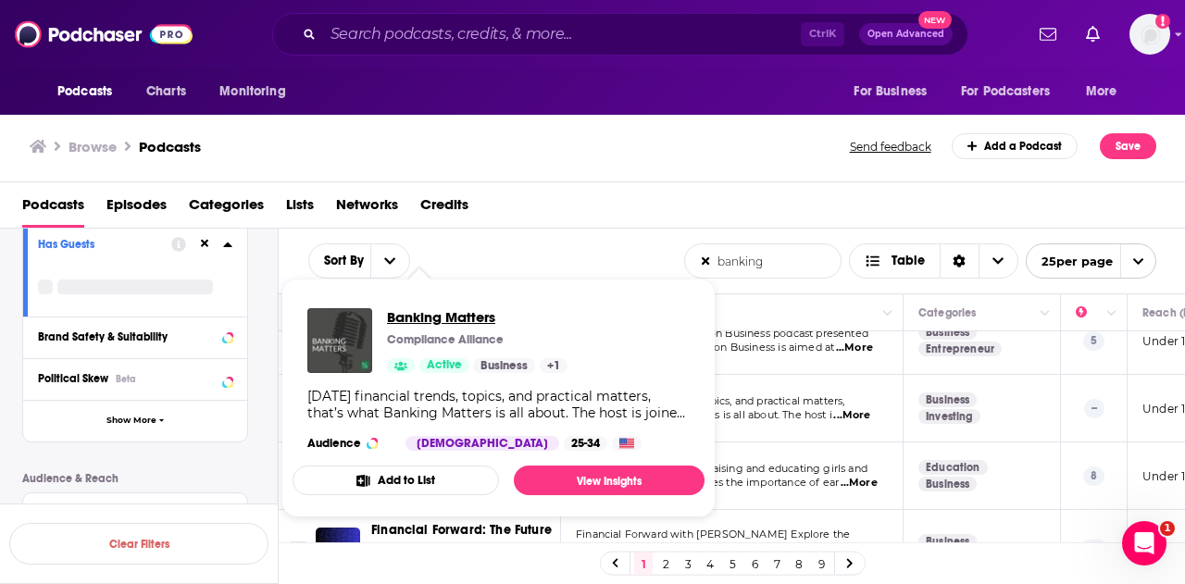
drag, startPoint x: 437, startPoint y: 405, endPoint x: 402, endPoint y: 312, distance: 99.0
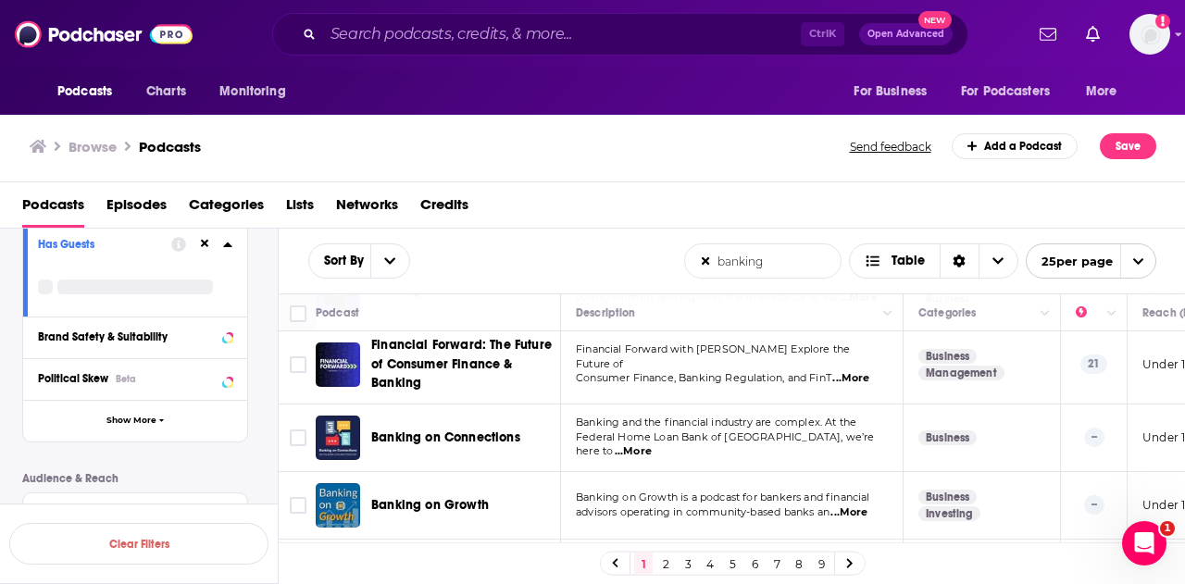
scroll to position [1552, 0]
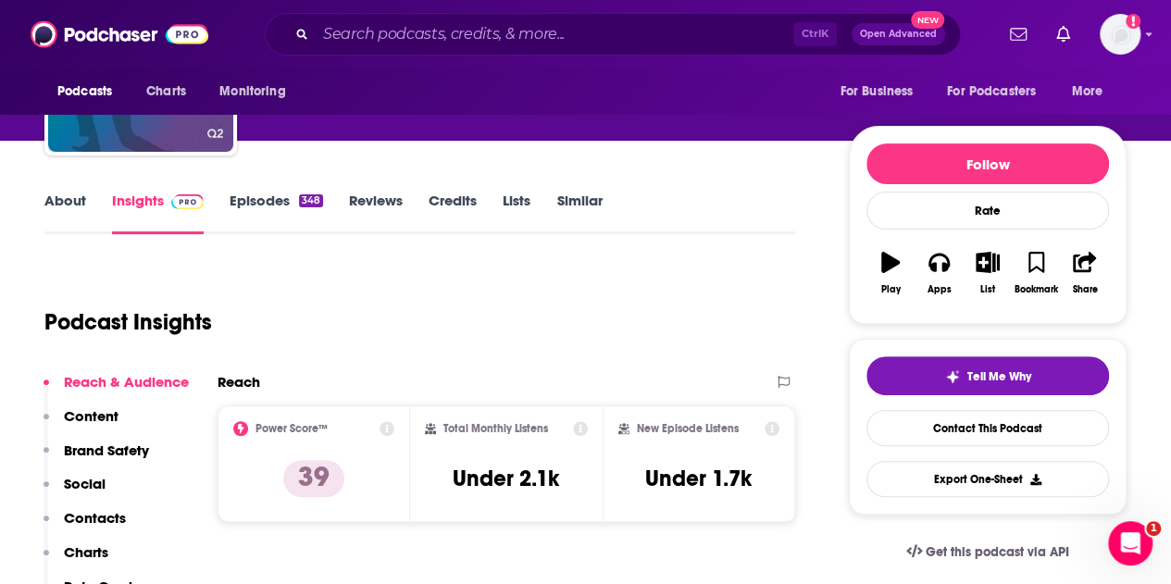
scroll to position [185, 0]
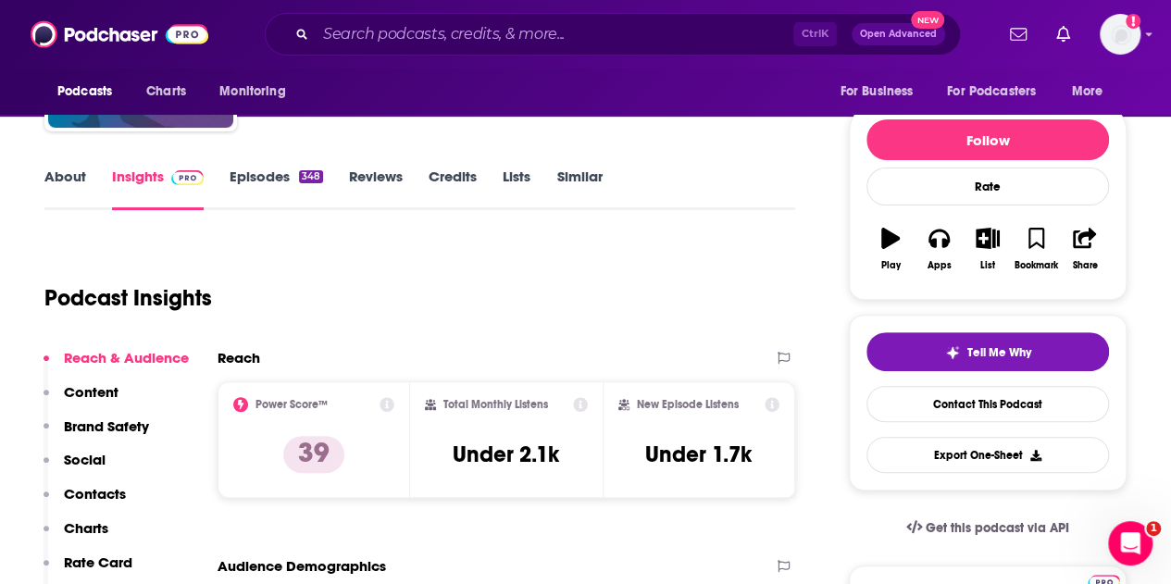
click at [81, 181] on link "About" at bounding box center [65, 189] width 42 height 43
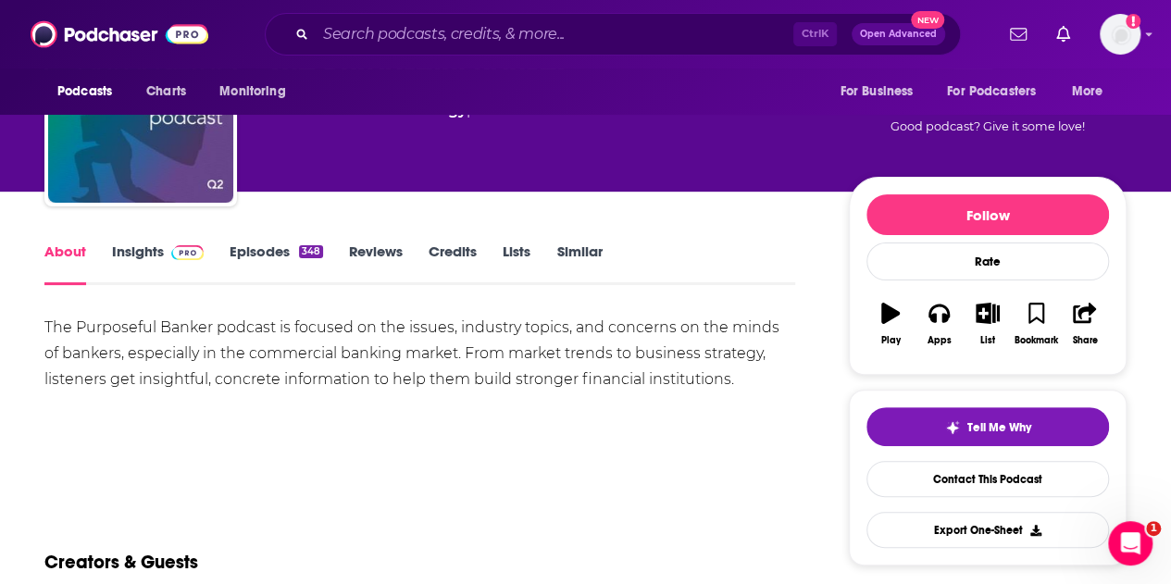
scroll to position [185, 0]
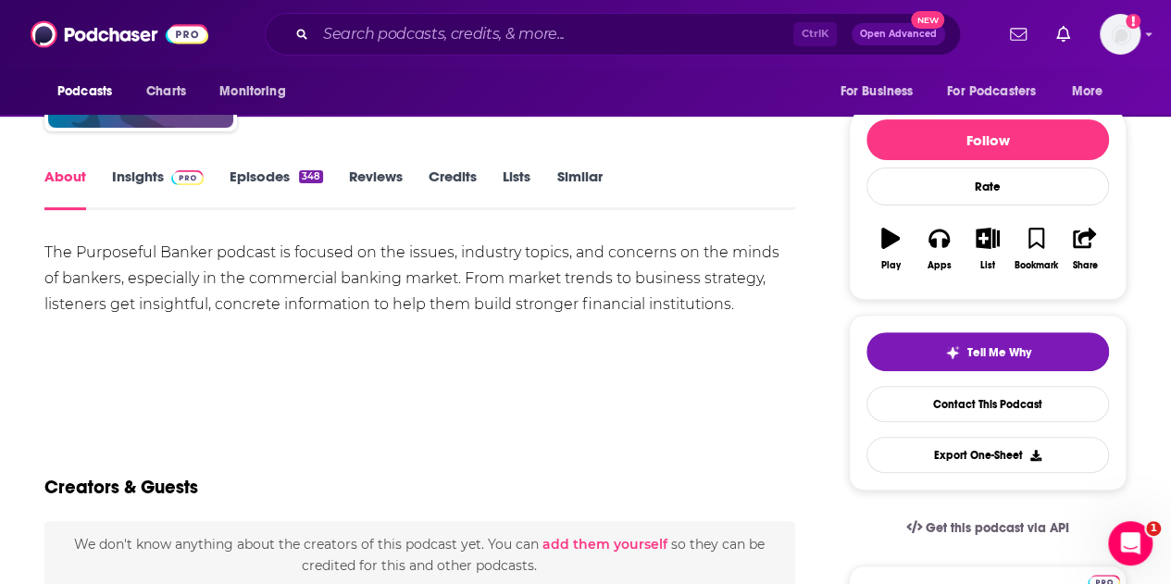
click at [133, 173] on link "Insights" at bounding box center [158, 189] width 92 height 43
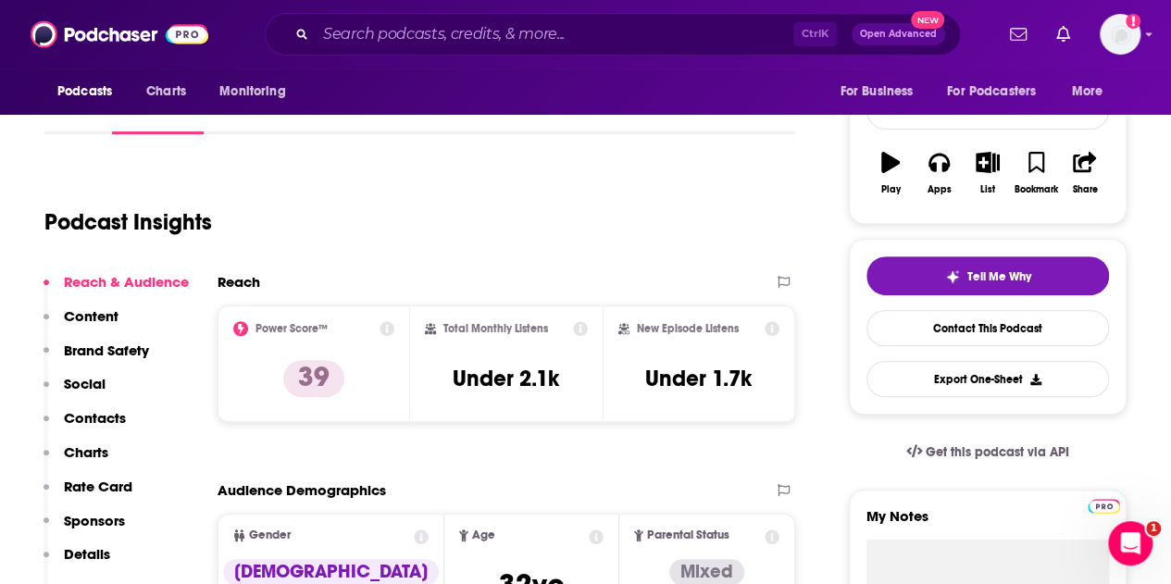
scroll to position [93, 0]
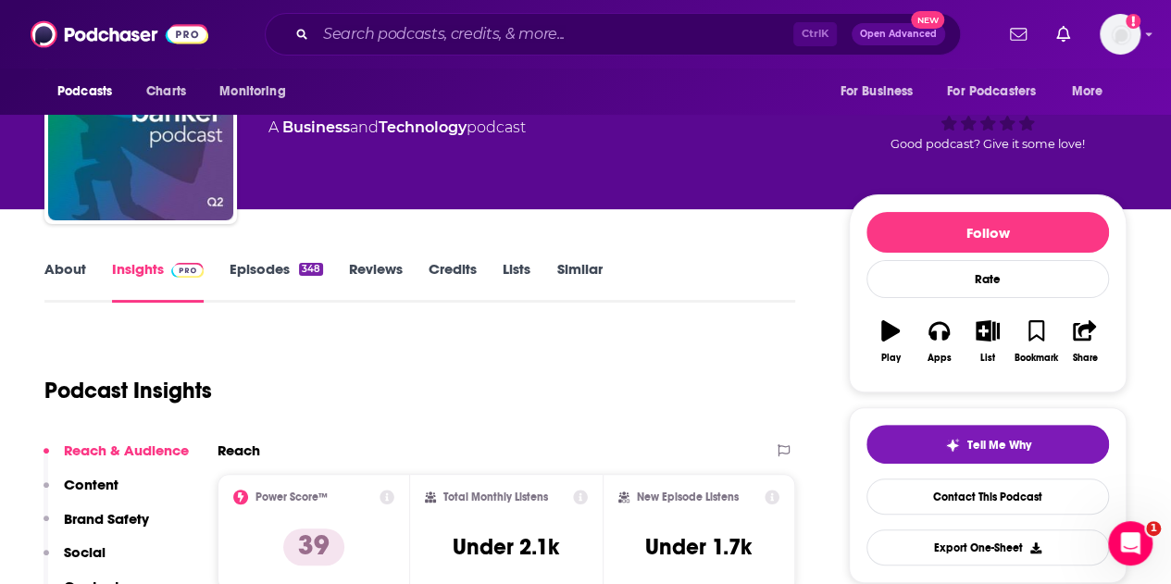
click at [235, 264] on link "Episodes 348" at bounding box center [276, 281] width 93 height 43
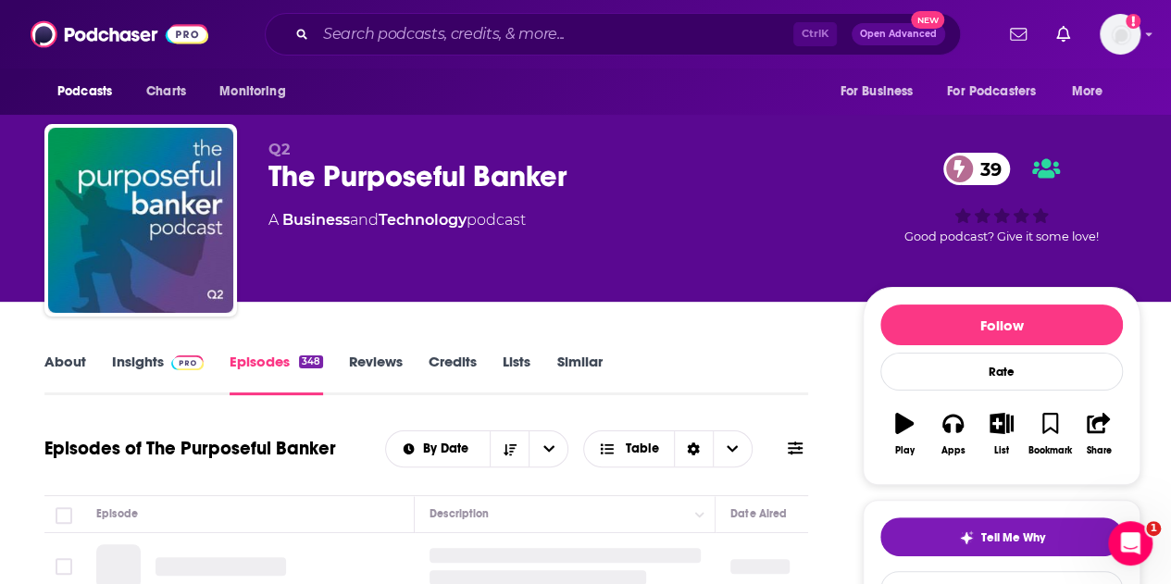
scroll to position [185, 0]
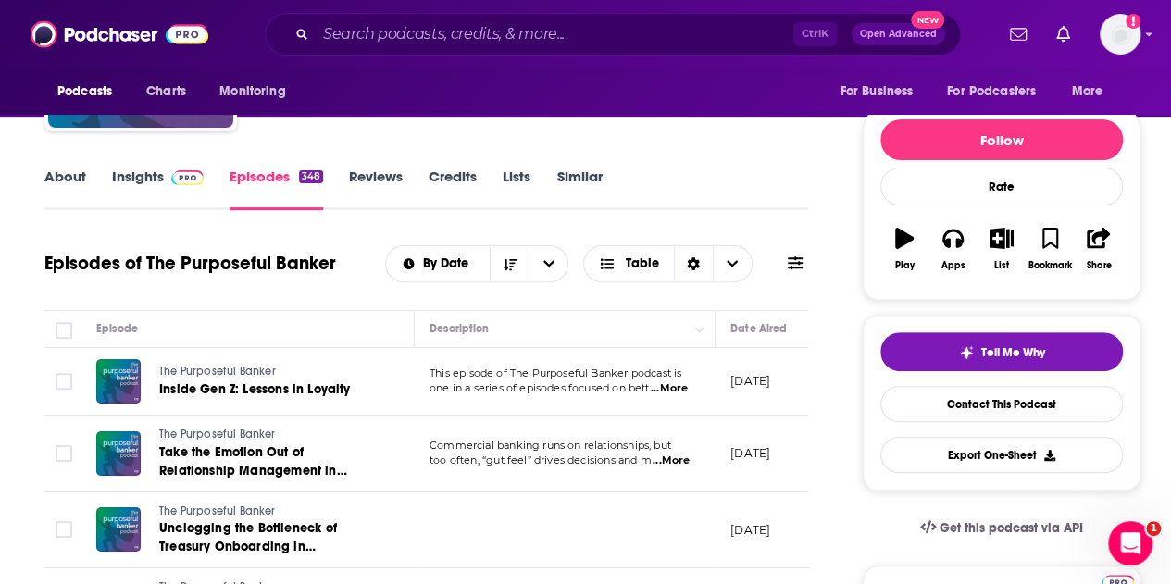
click at [670, 390] on span "...More" at bounding box center [669, 388] width 37 height 15
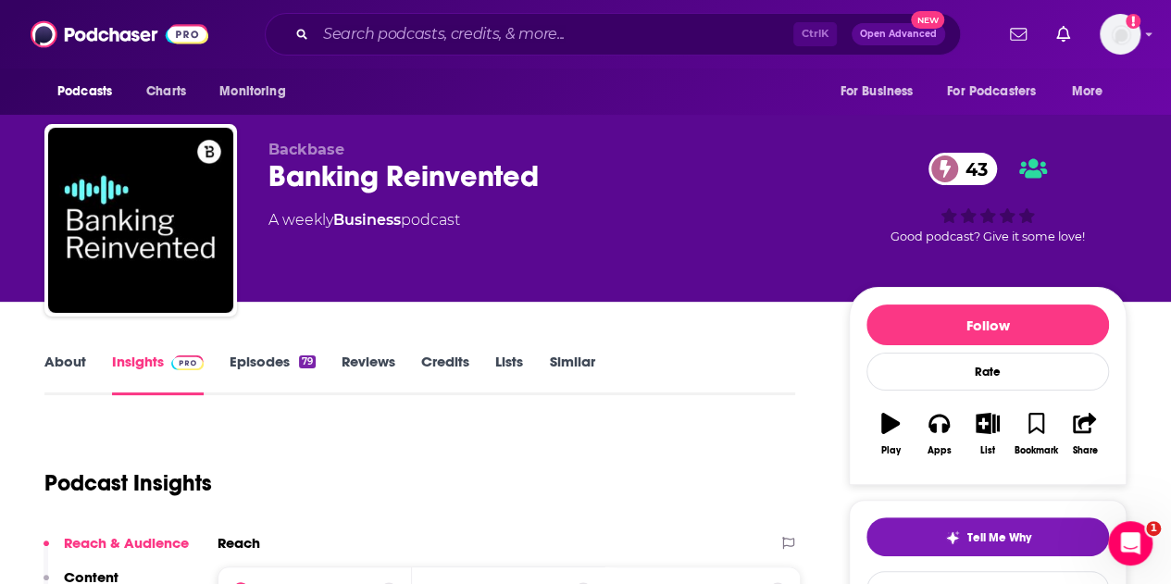
click at [57, 373] on link "About" at bounding box center [65, 374] width 42 height 43
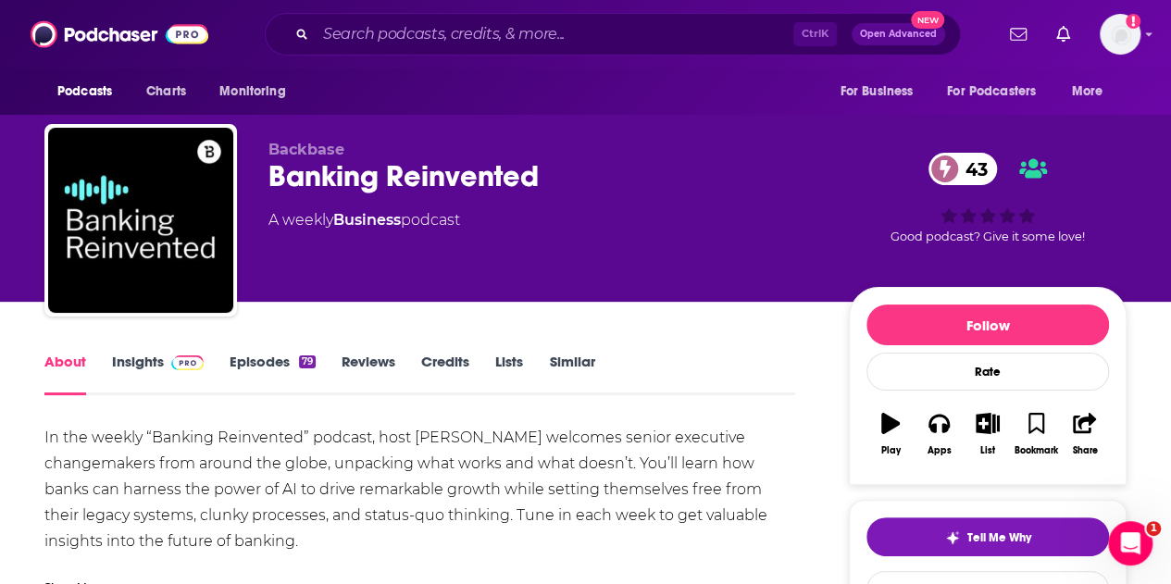
click at [137, 370] on link "Insights" at bounding box center [158, 374] width 92 height 43
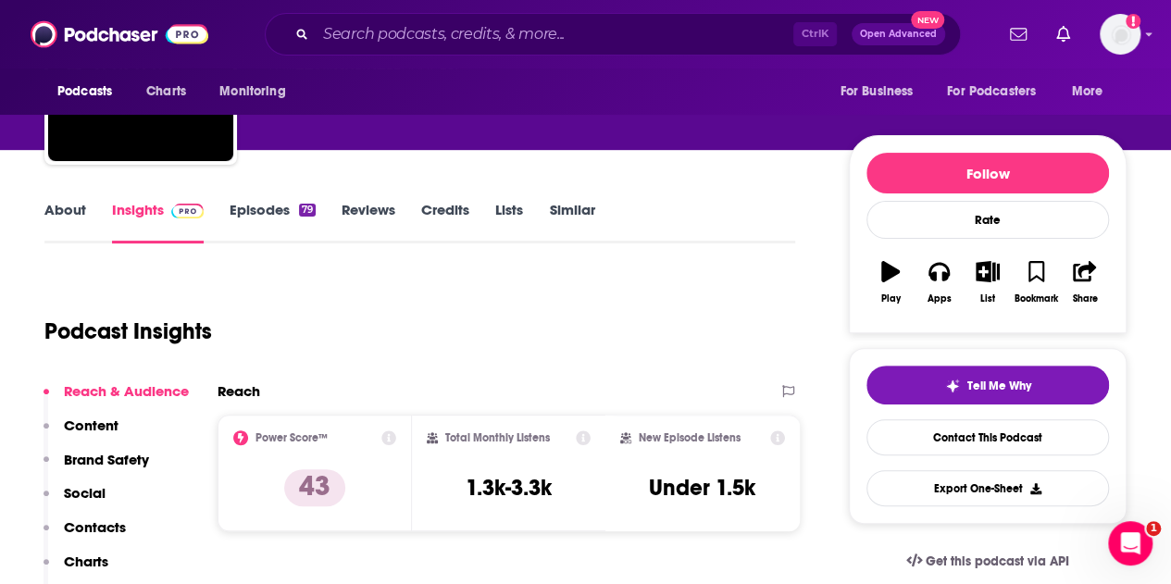
scroll to position [370, 0]
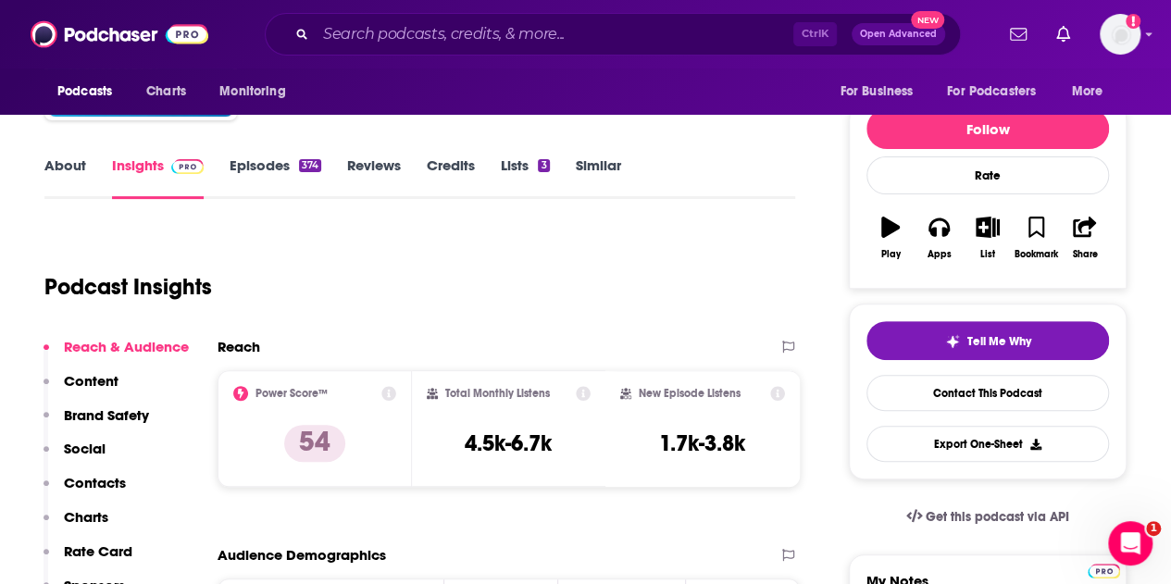
scroll to position [185, 0]
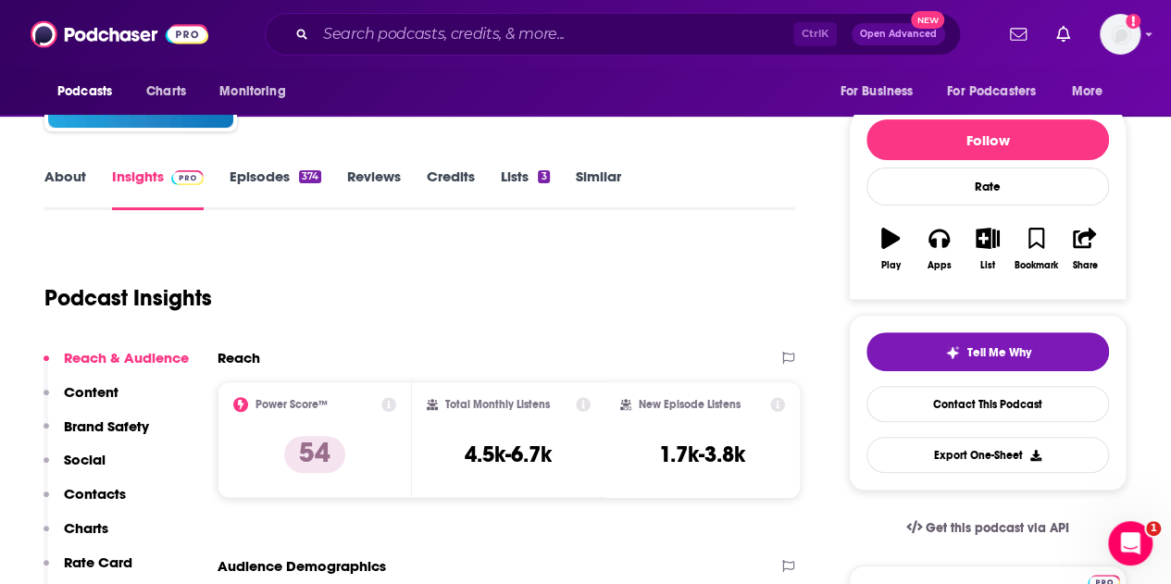
click at [78, 182] on link "About" at bounding box center [65, 189] width 42 height 43
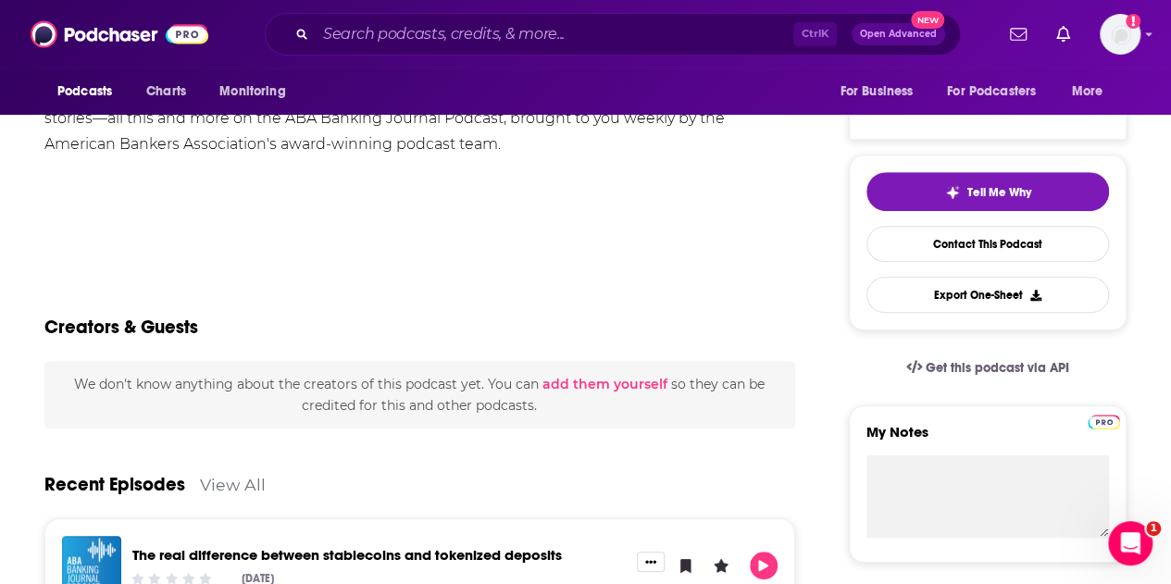
scroll to position [185, 0]
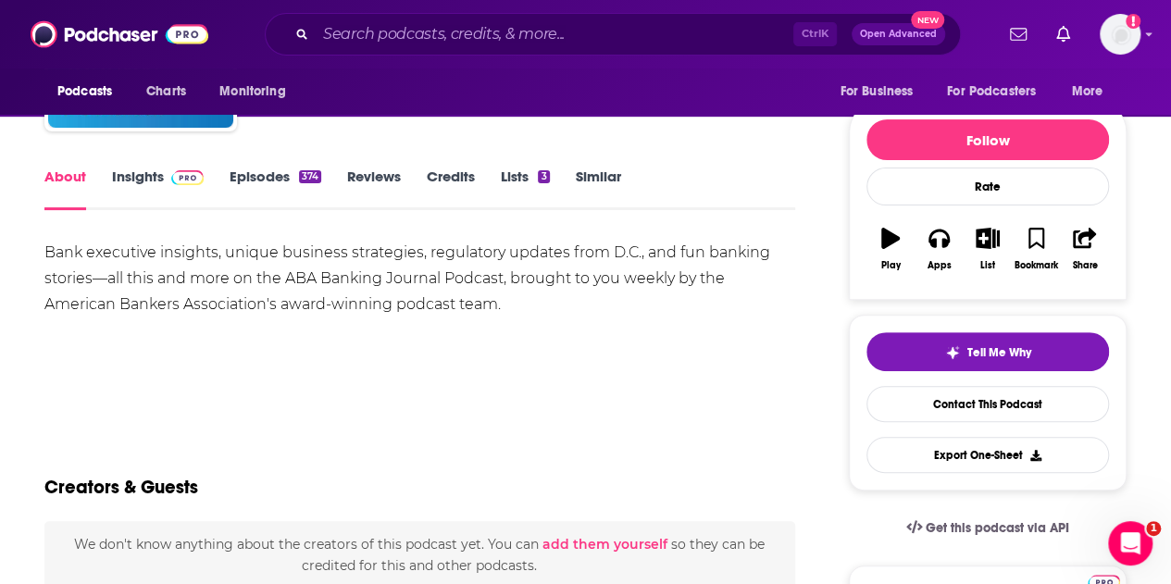
click at [123, 185] on link "Insights" at bounding box center [158, 189] width 92 height 43
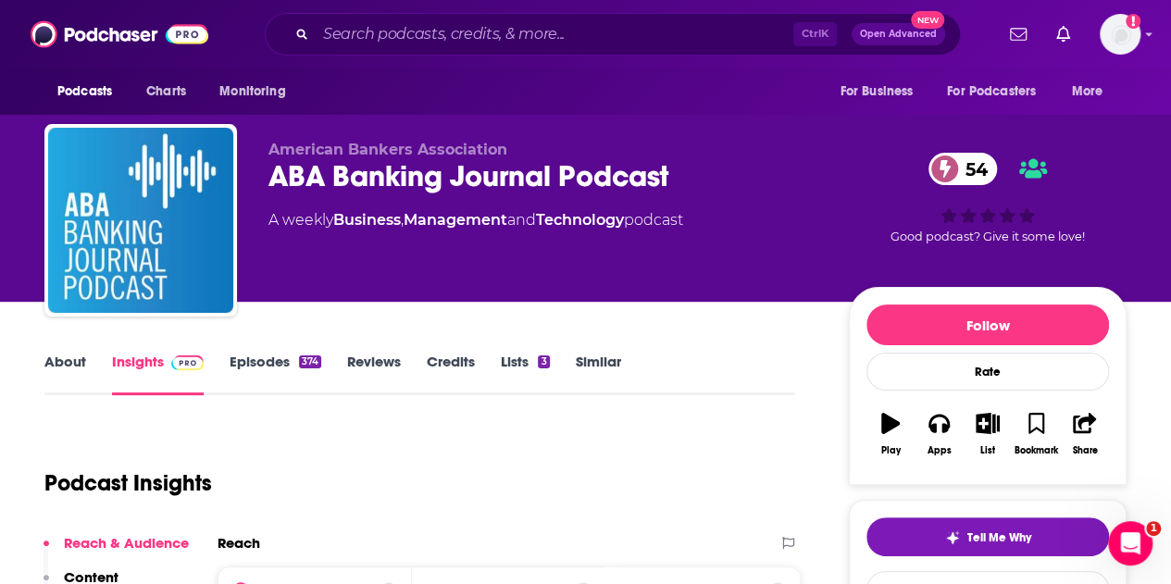
click at [260, 354] on link "Episodes 374" at bounding box center [276, 374] width 92 height 43
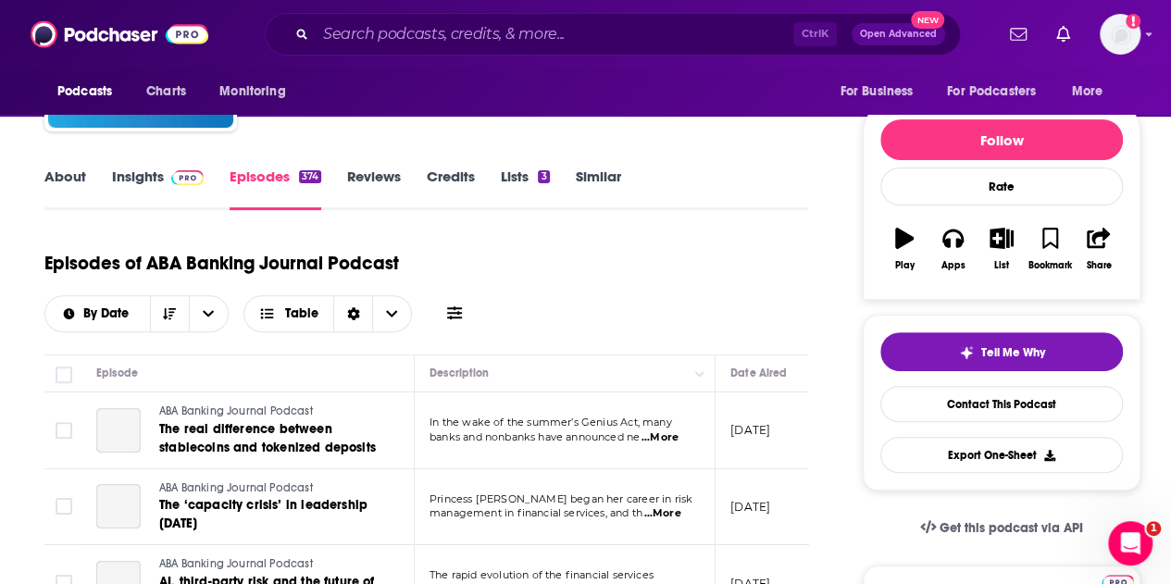
scroll to position [370, 0]
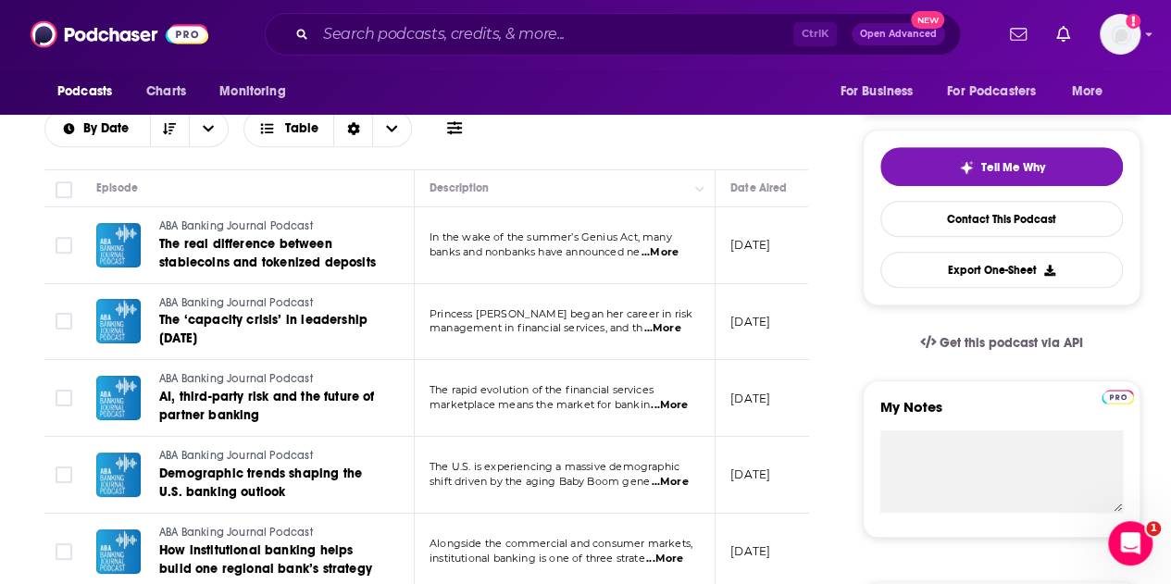
click at [679, 260] on td "In the wake of the summer’s Genius Act, many banks and nonbanks have announced …" at bounding box center [565, 245] width 301 height 77
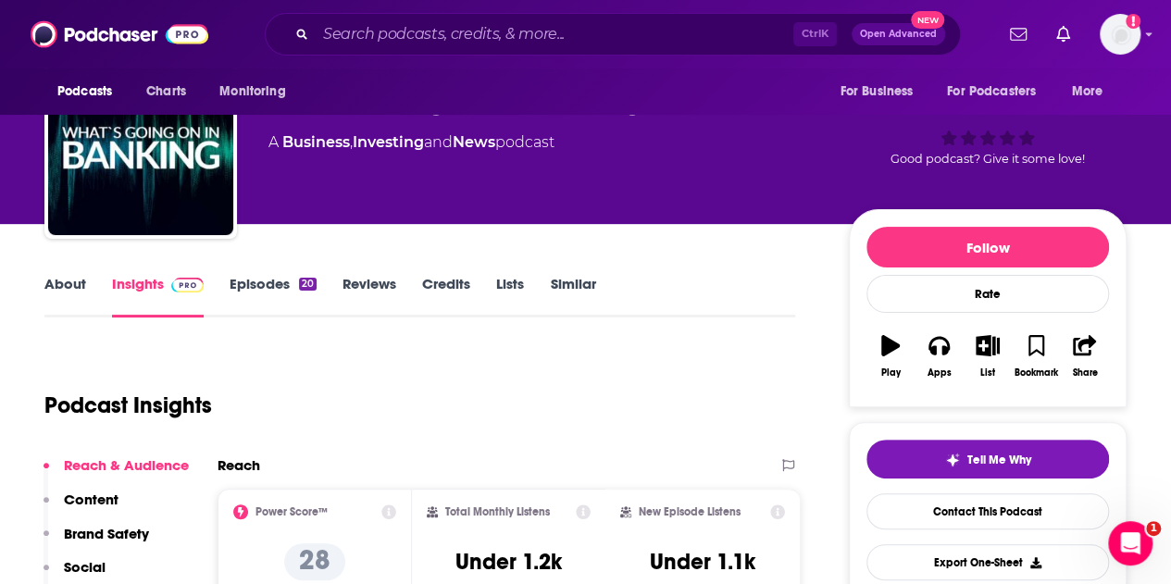
scroll to position [185, 0]
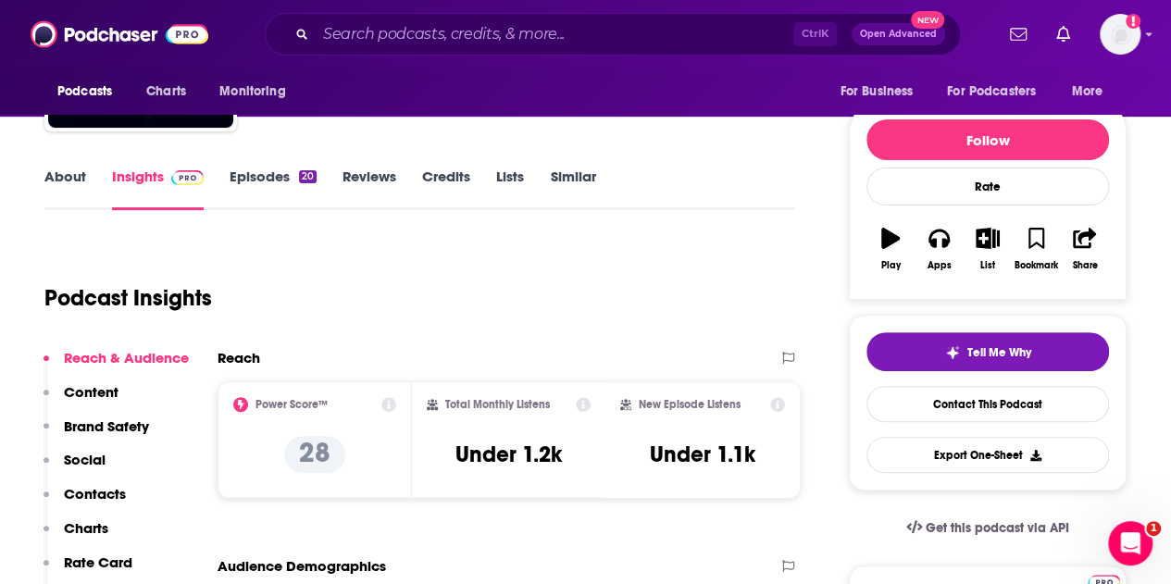
click at [59, 175] on link "About" at bounding box center [65, 189] width 42 height 43
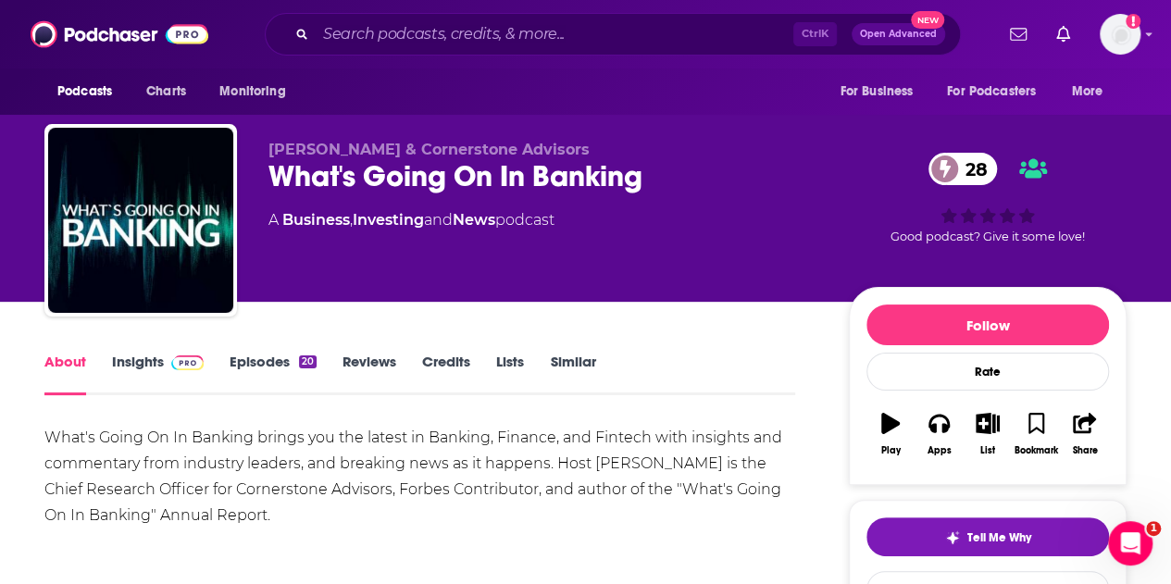
click at [254, 363] on link "Episodes 20" at bounding box center [273, 374] width 87 height 43
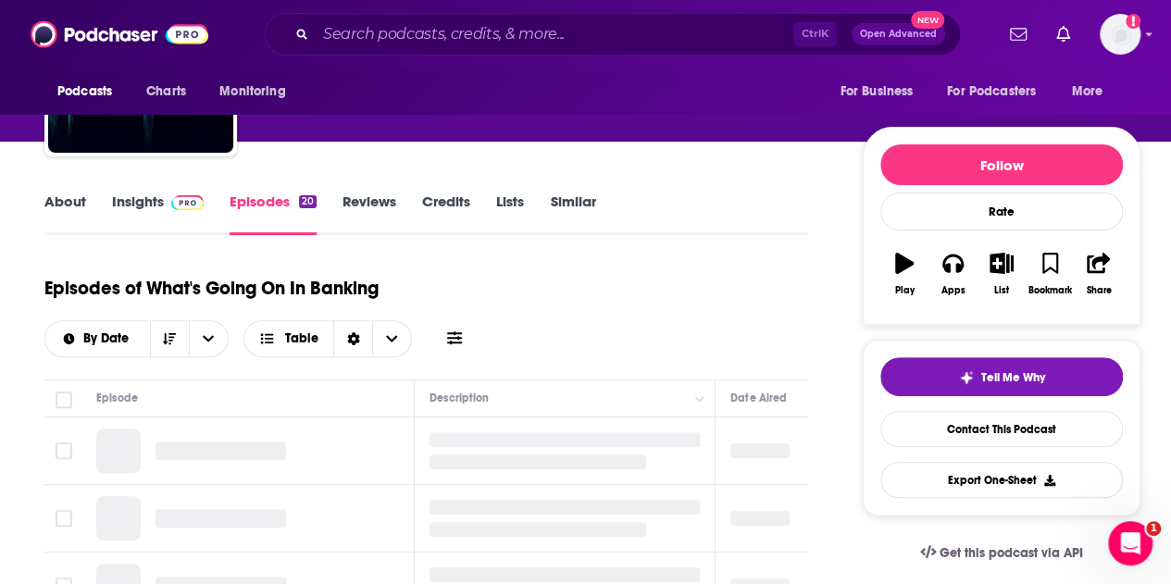
scroll to position [370, 0]
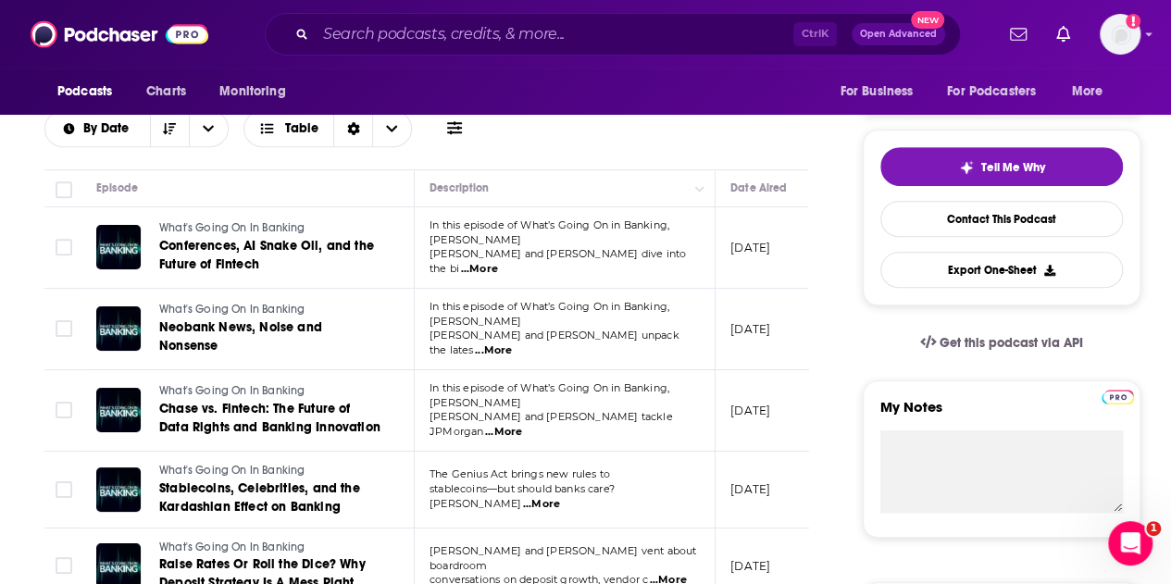
click at [498, 262] on span "...More" at bounding box center [479, 269] width 37 height 15
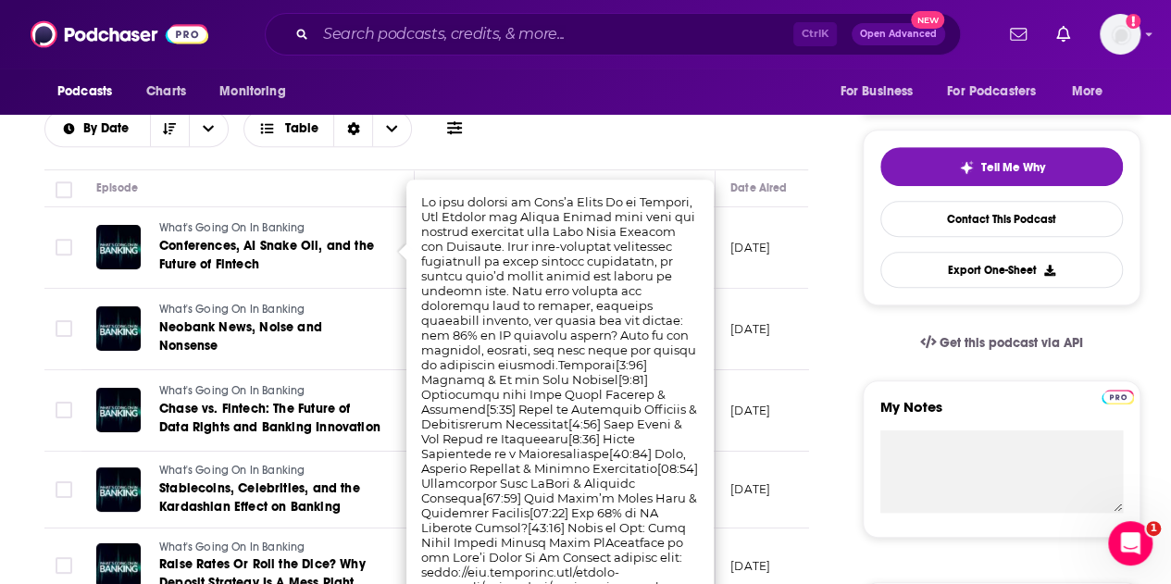
click at [637, 143] on div "Episodes of What's Going On In Banking By Date Table" at bounding box center [426, 101] width 764 height 93
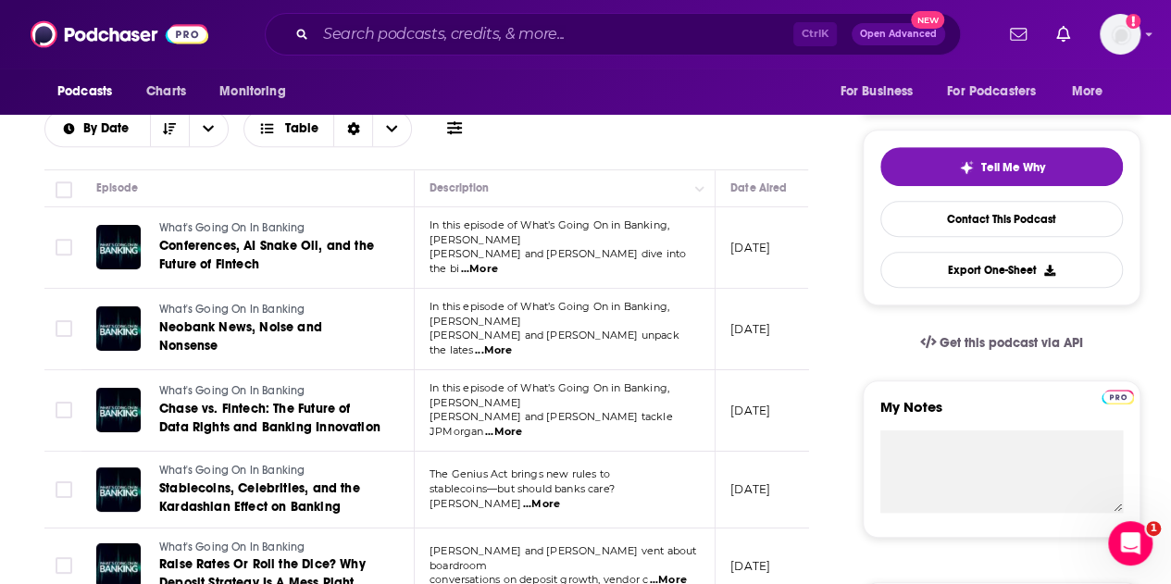
click at [512, 343] on span "...More" at bounding box center [493, 350] width 37 height 15
click at [625, 164] on div "Episodes of What's Going On In Banking By Date Table" at bounding box center [426, 113] width 764 height 116
